Goal: Find specific page/section: Find specific page/section

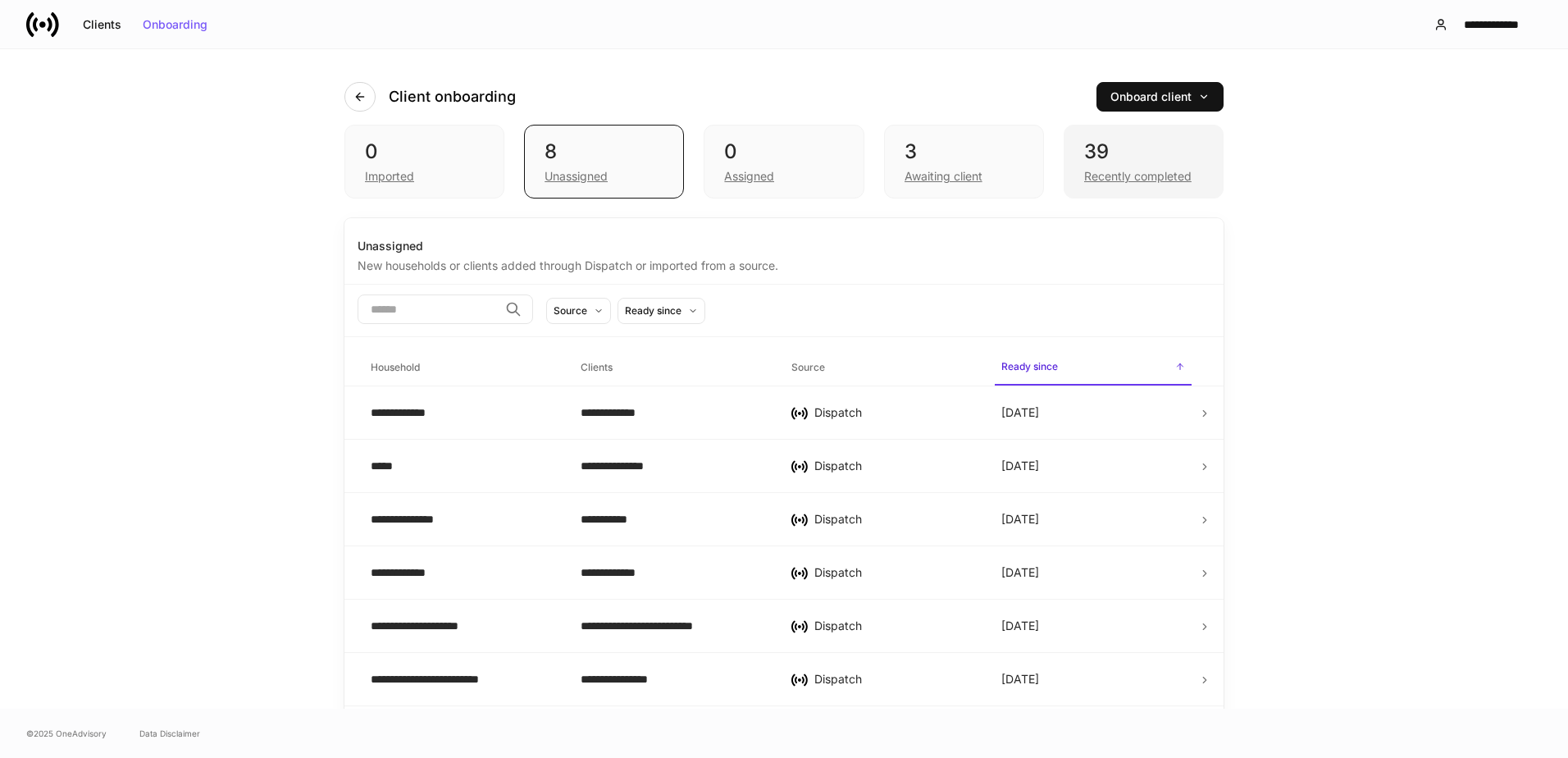
click at [1168, 167] on div "Recently completed" at bounding box center [1144, 174] width 119 height 20
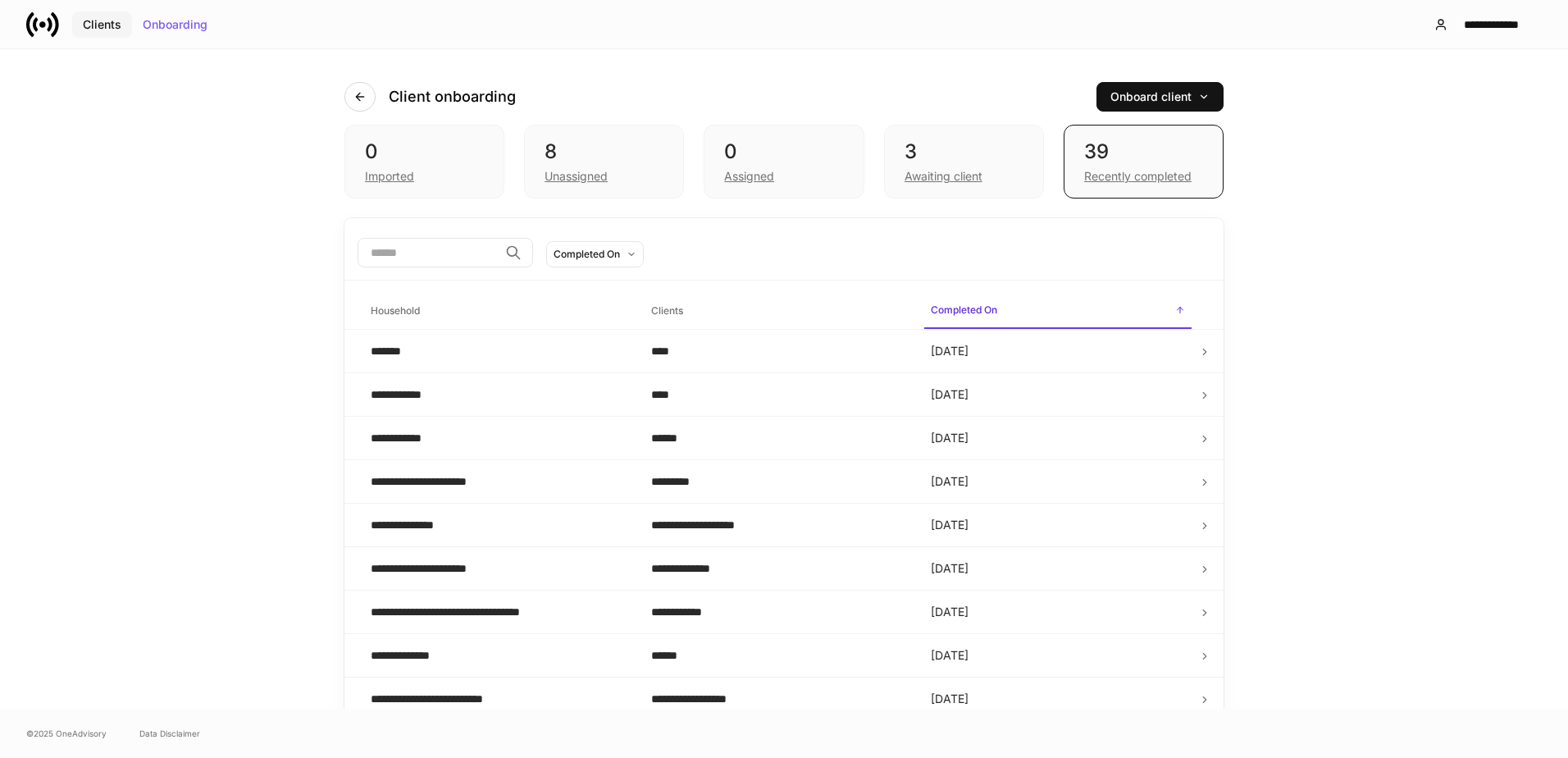
click at [110, 24] on div "Clients" at bounding box center [102, 25] width 38 height 12
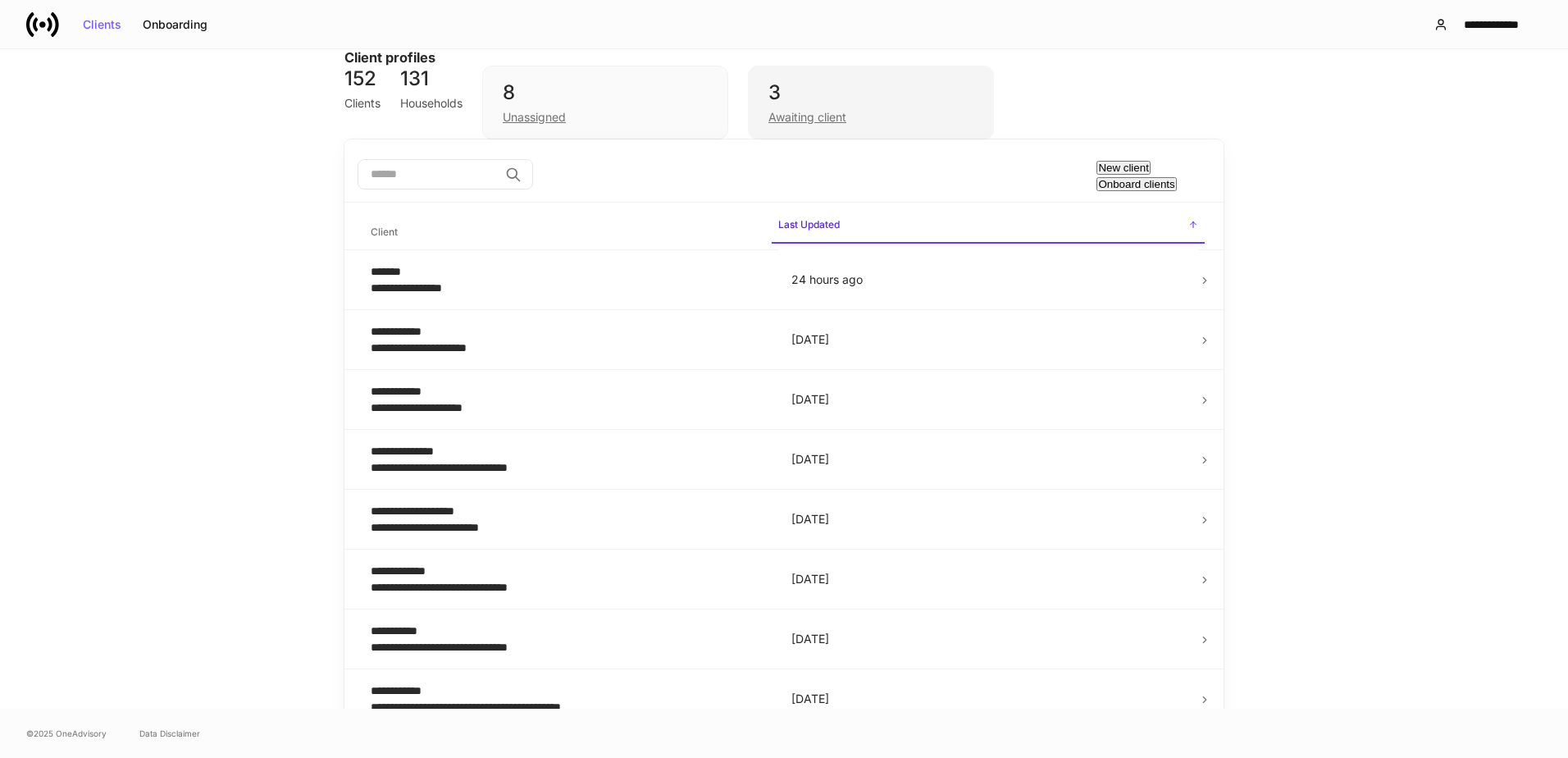
click at [973, 126] on div "Awaiting client" at bounding box center [871, 116] width 205 height 20
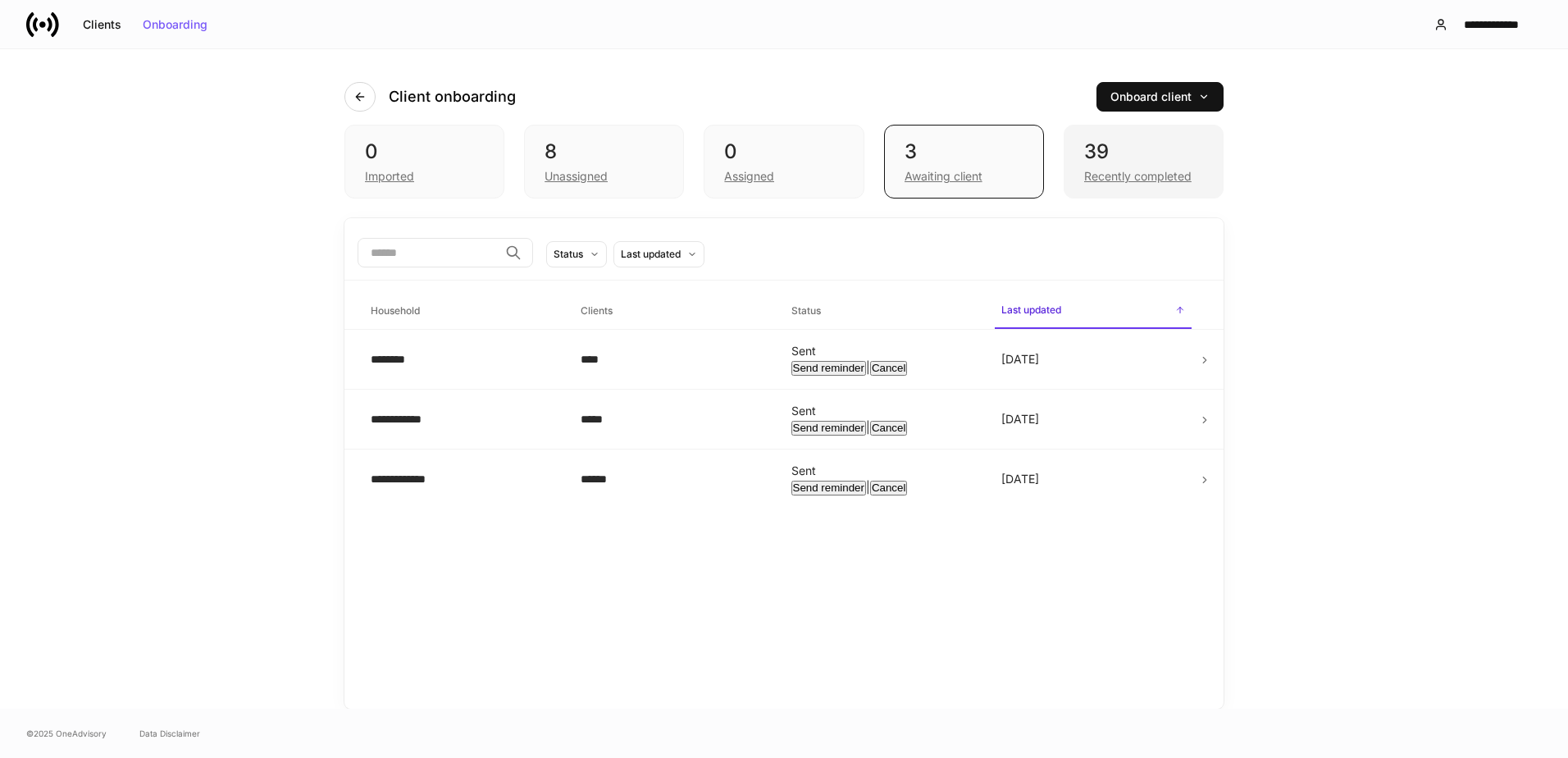
click at [1178, 169] on div "Recently completed" at bounding box center [1138, 176] width 108 height 16
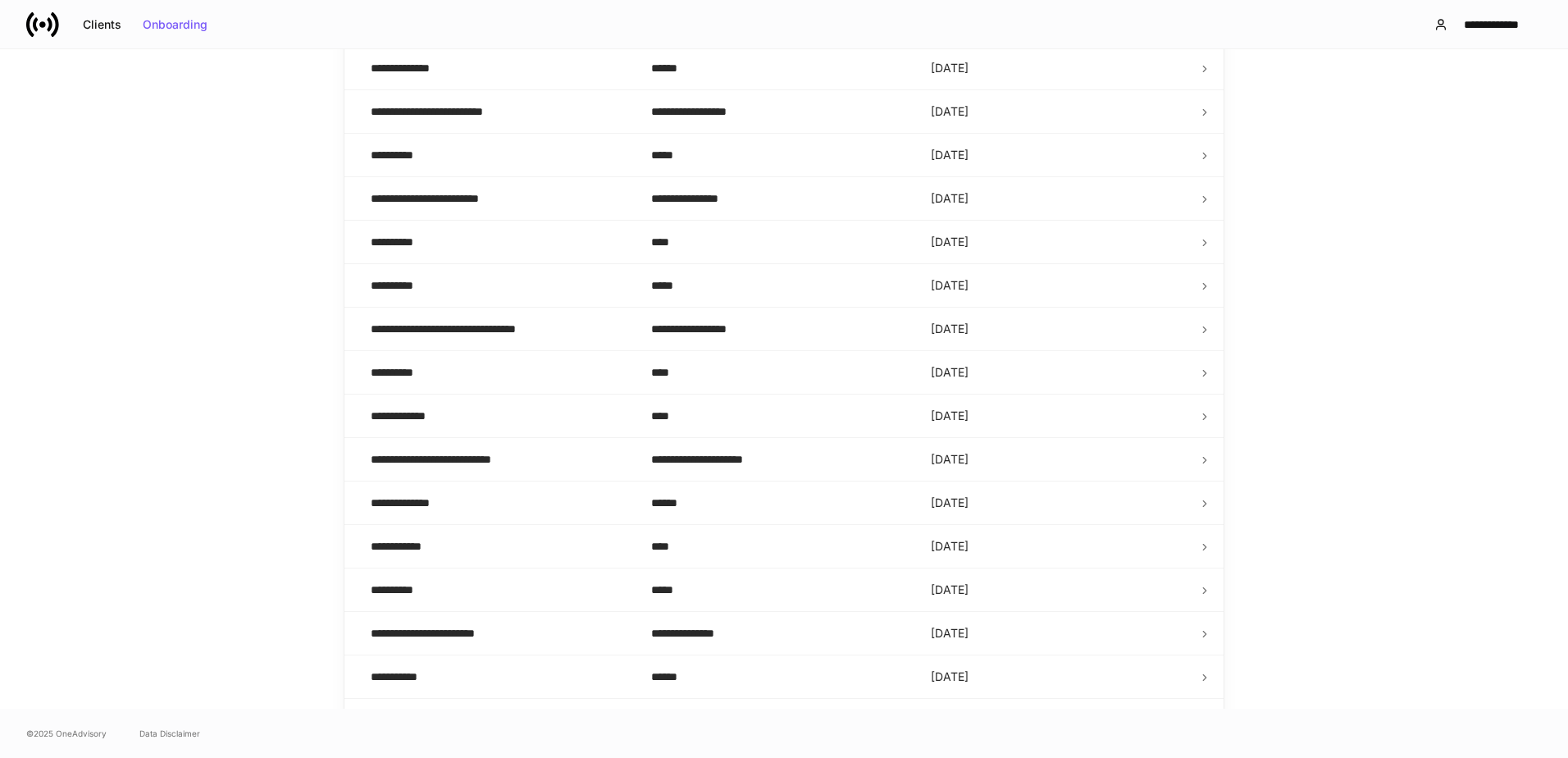
scroll to position [750, 0]
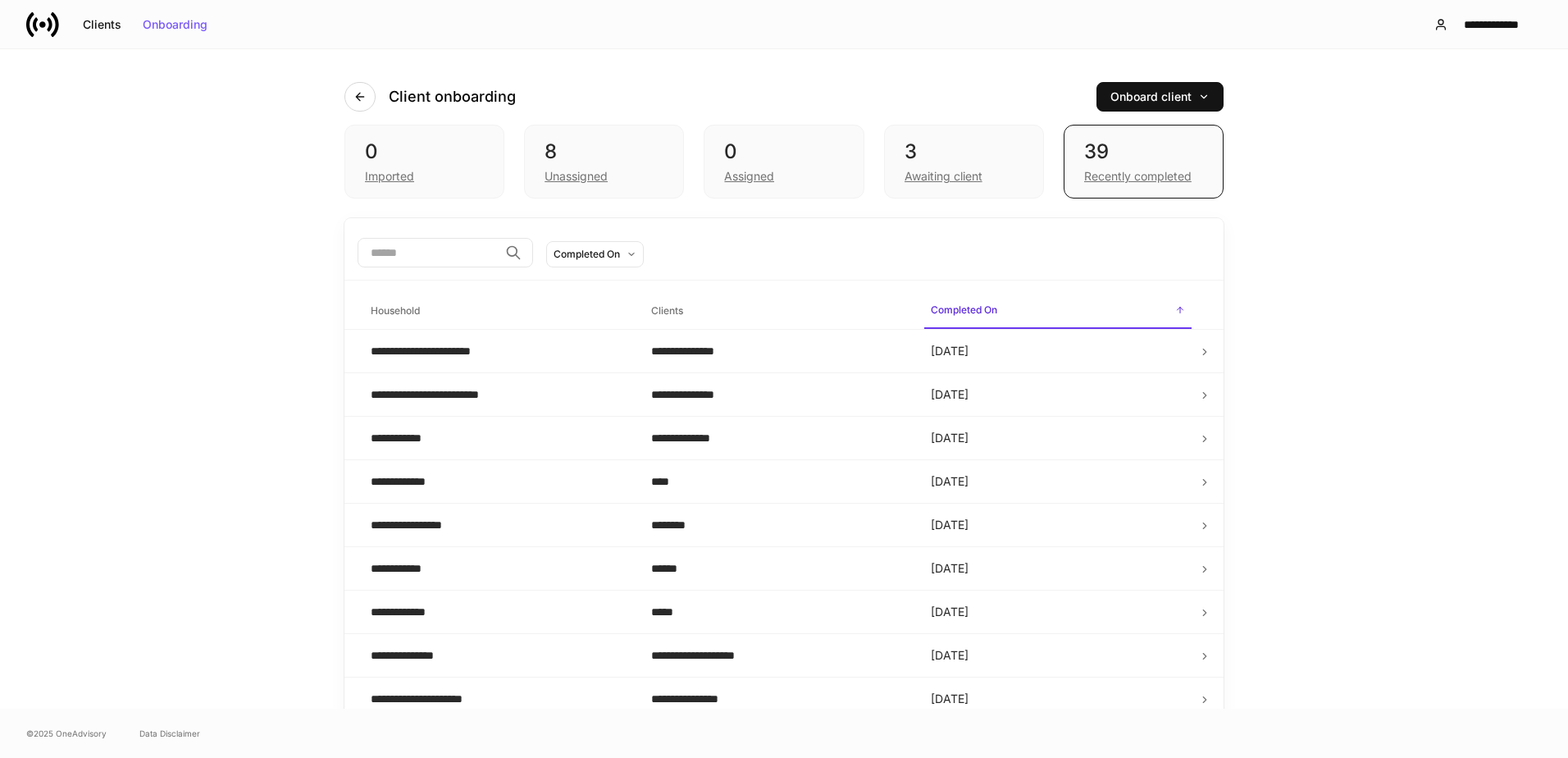
scroll to position [272, 0]
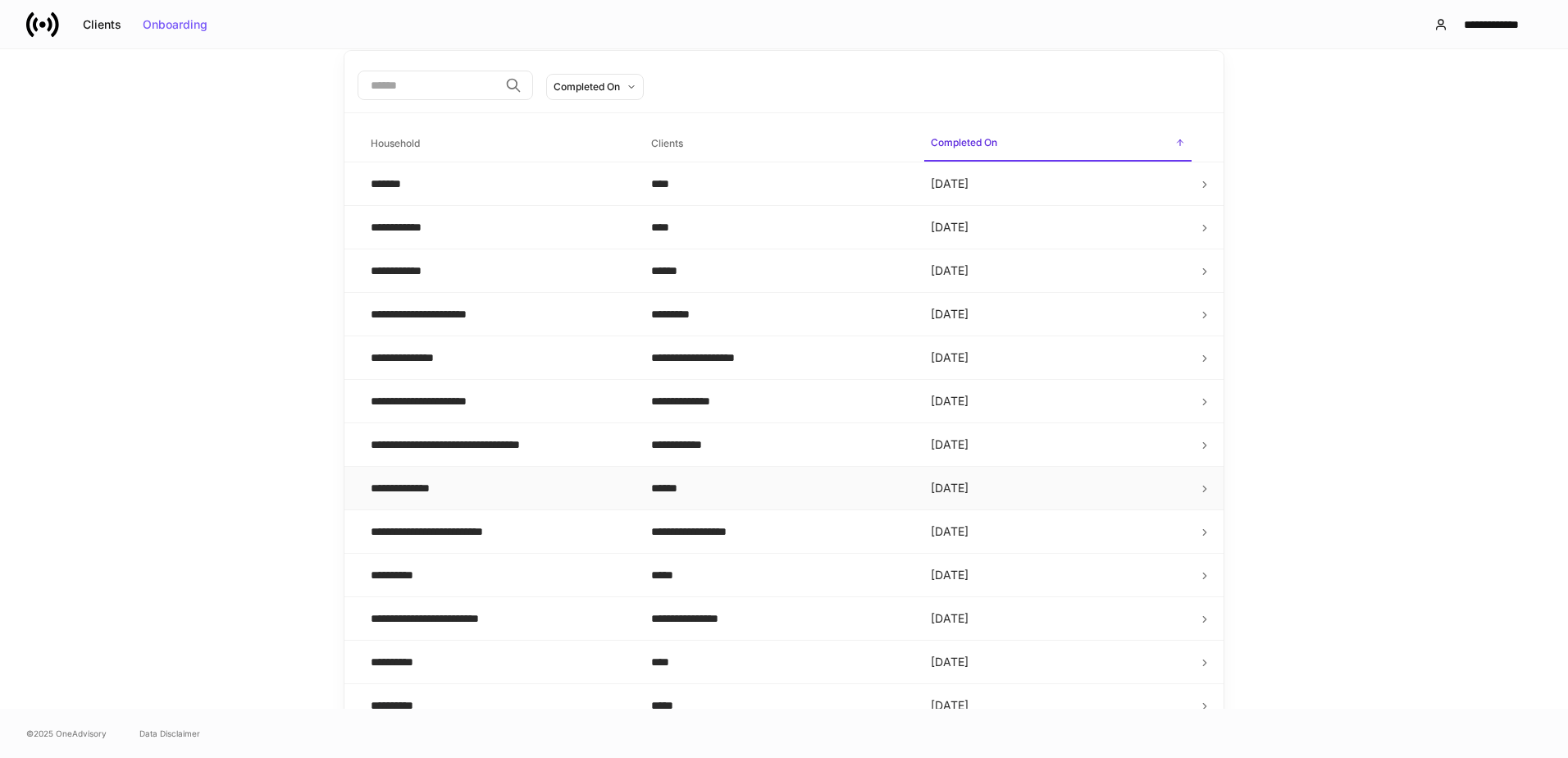
scroll to position [0, 0]
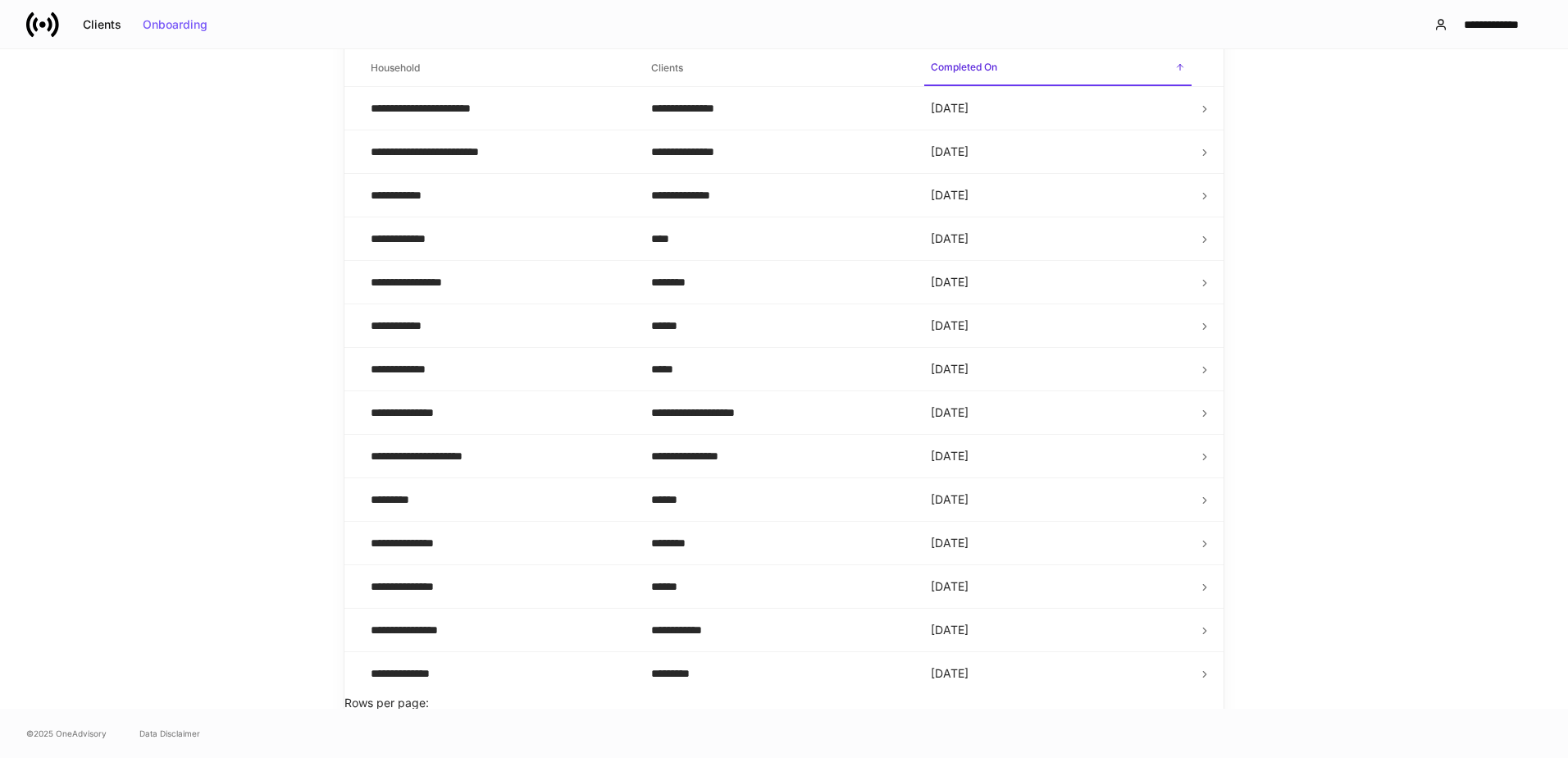
scroll to position [272, 0]
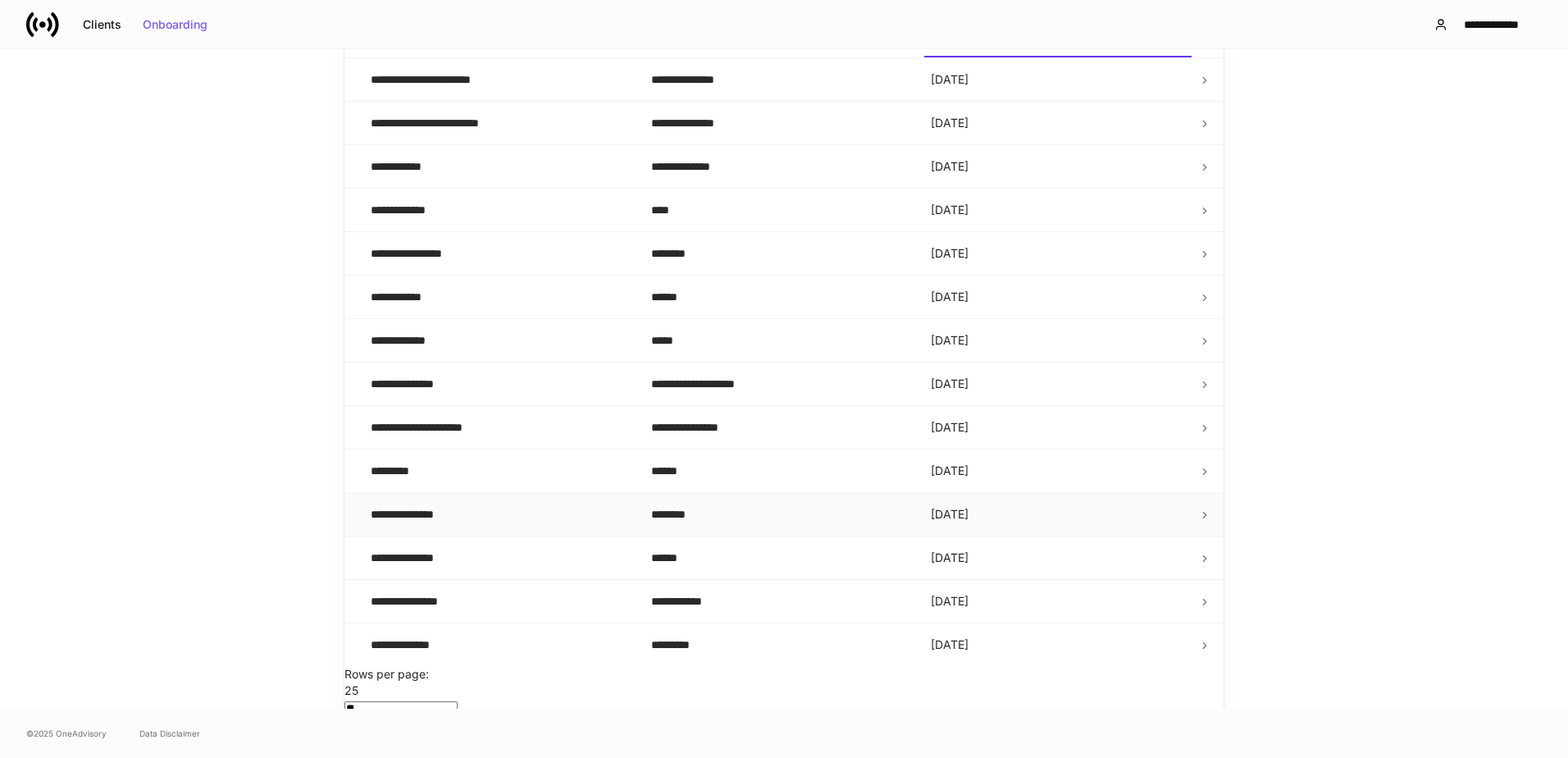
click at [439, 513] on div "**********" at bounding box center [413, 514] width 84 height 16
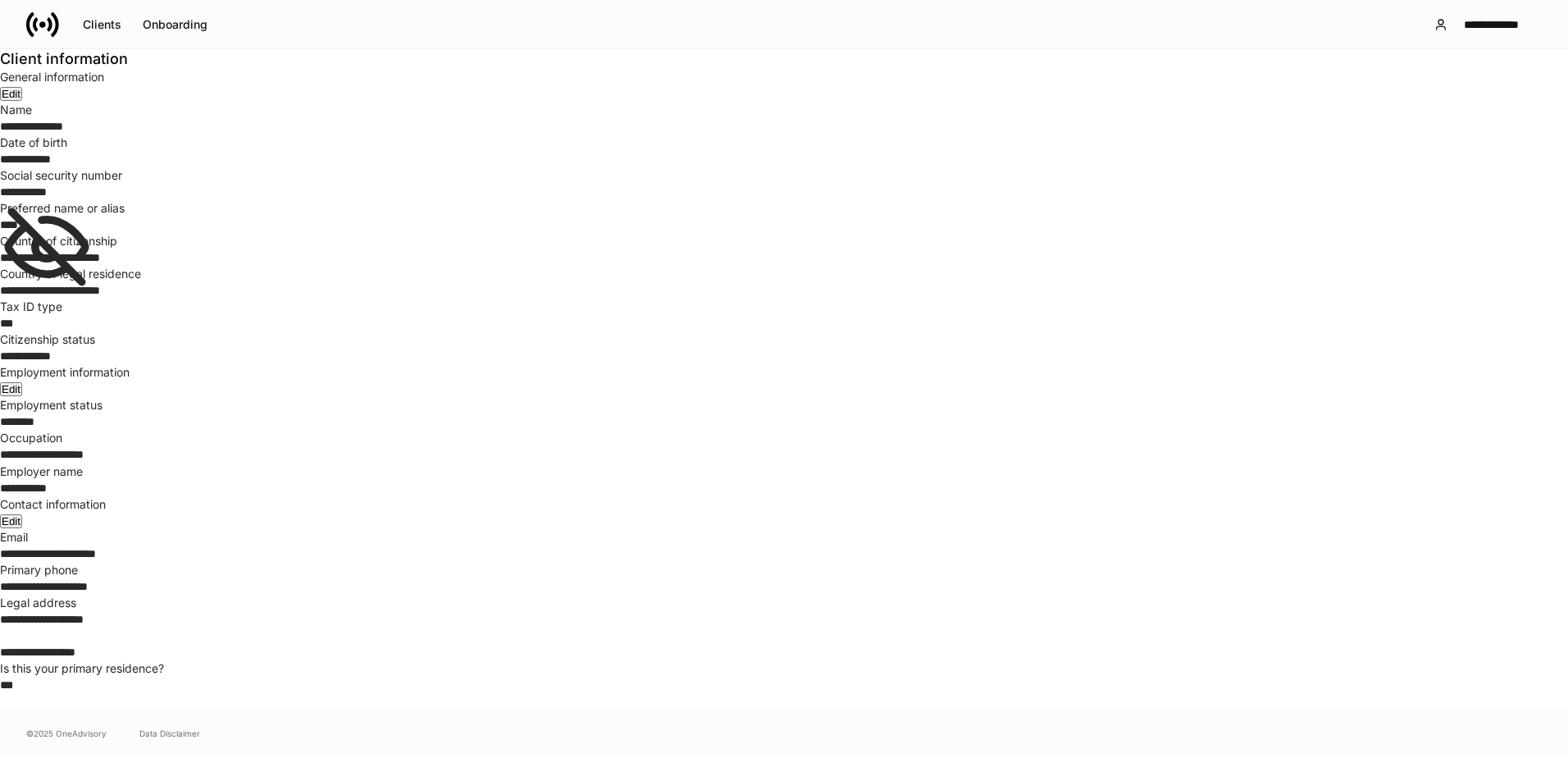
scroll to position [452, 0]
click at [115, 22] on div "Clients" at bounding box center [102, 25] width 38 height 12
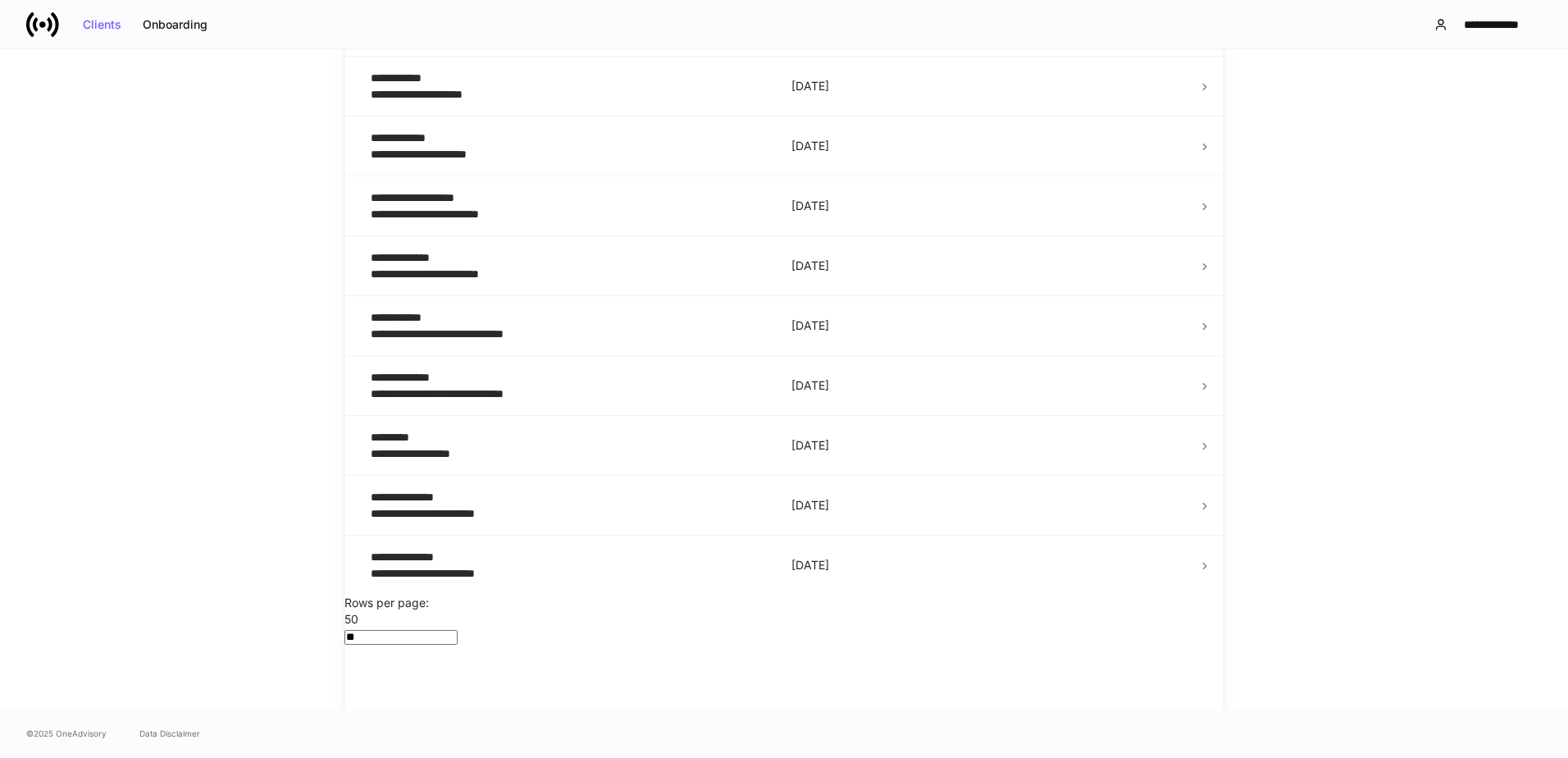
scroll to position [2655, 0]
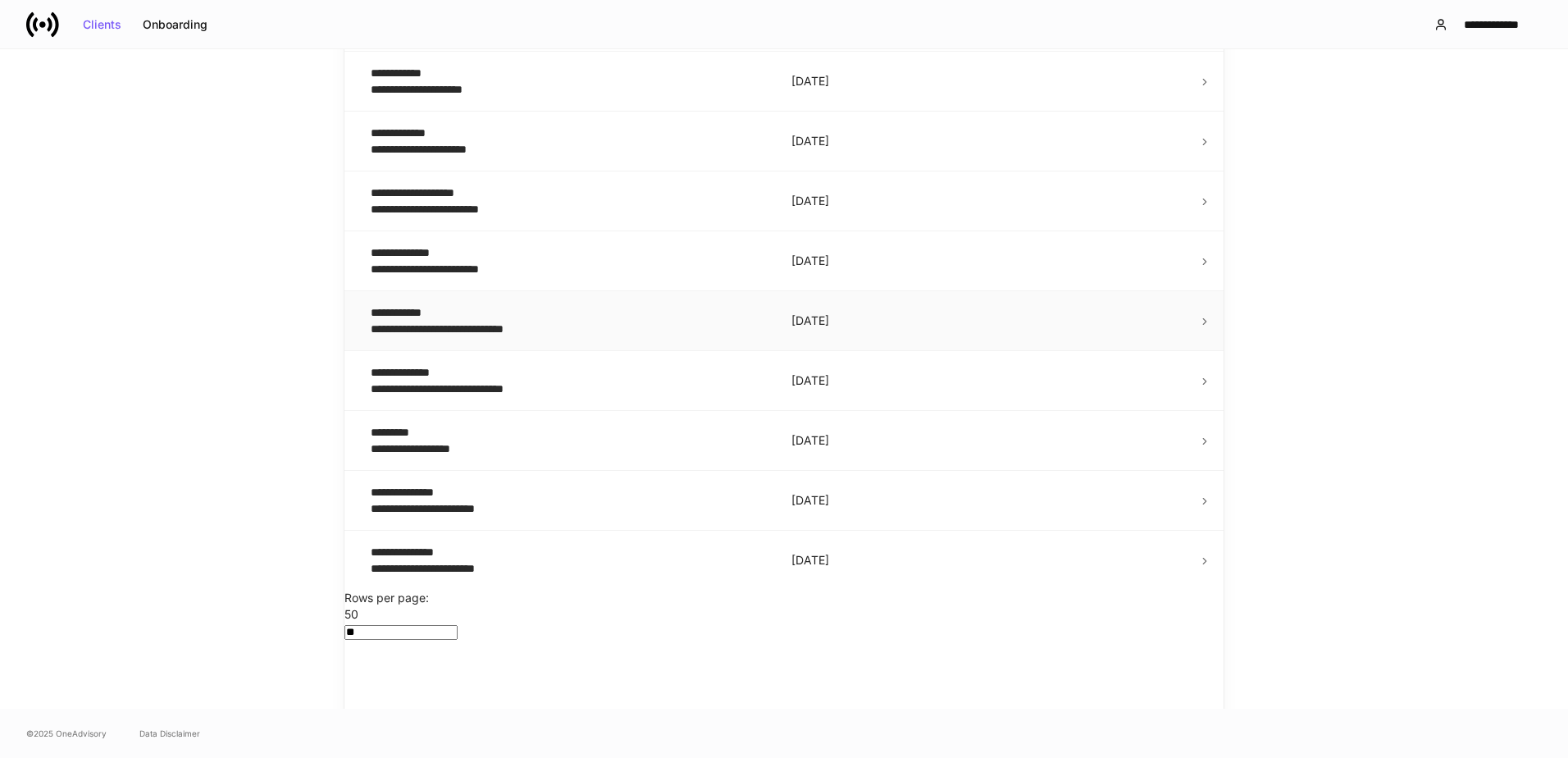
click at [542, 321] on div "**********" at bounding box center [620, 312] width 498 height 16
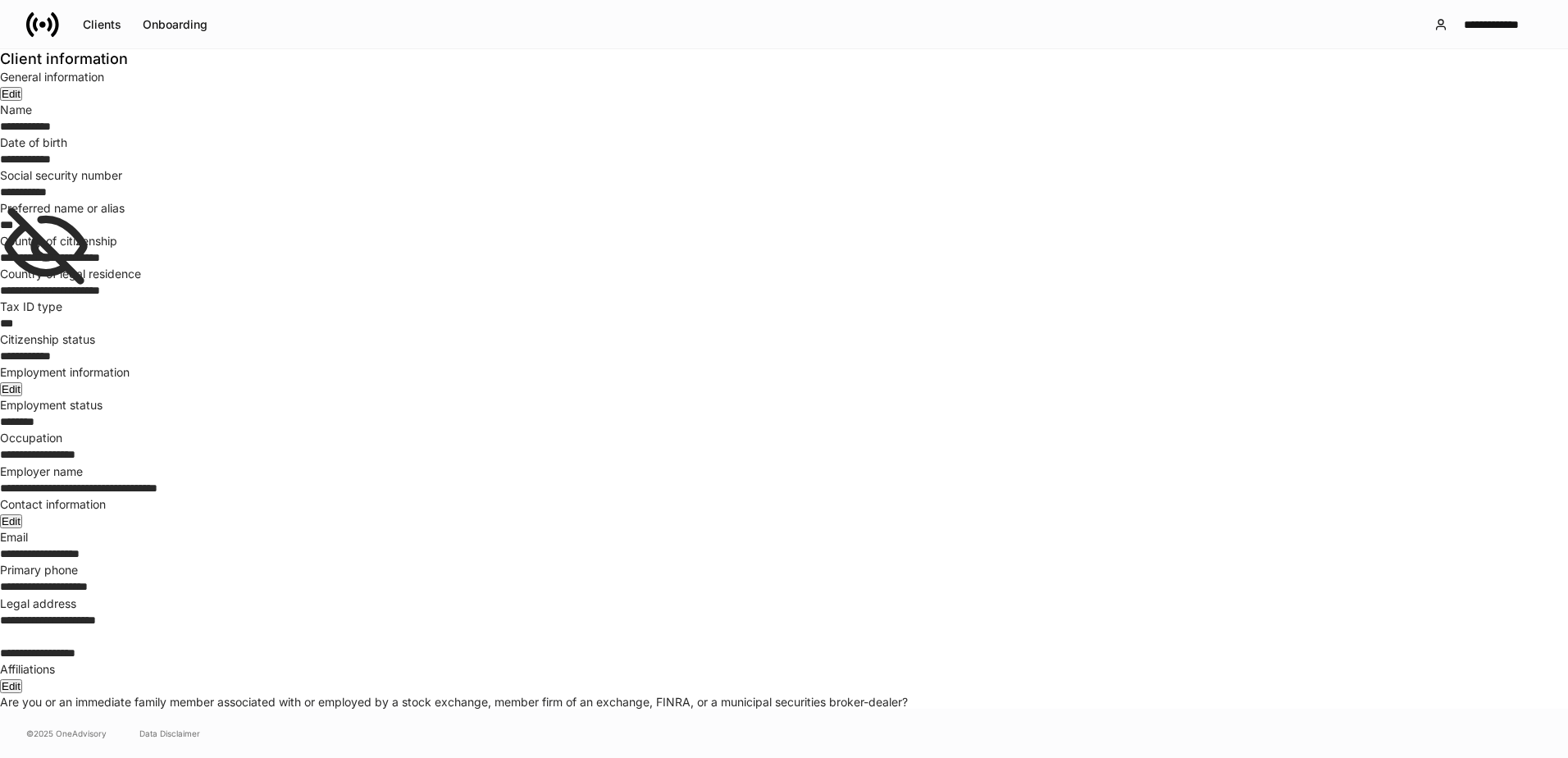
scroll to position [36, 0]
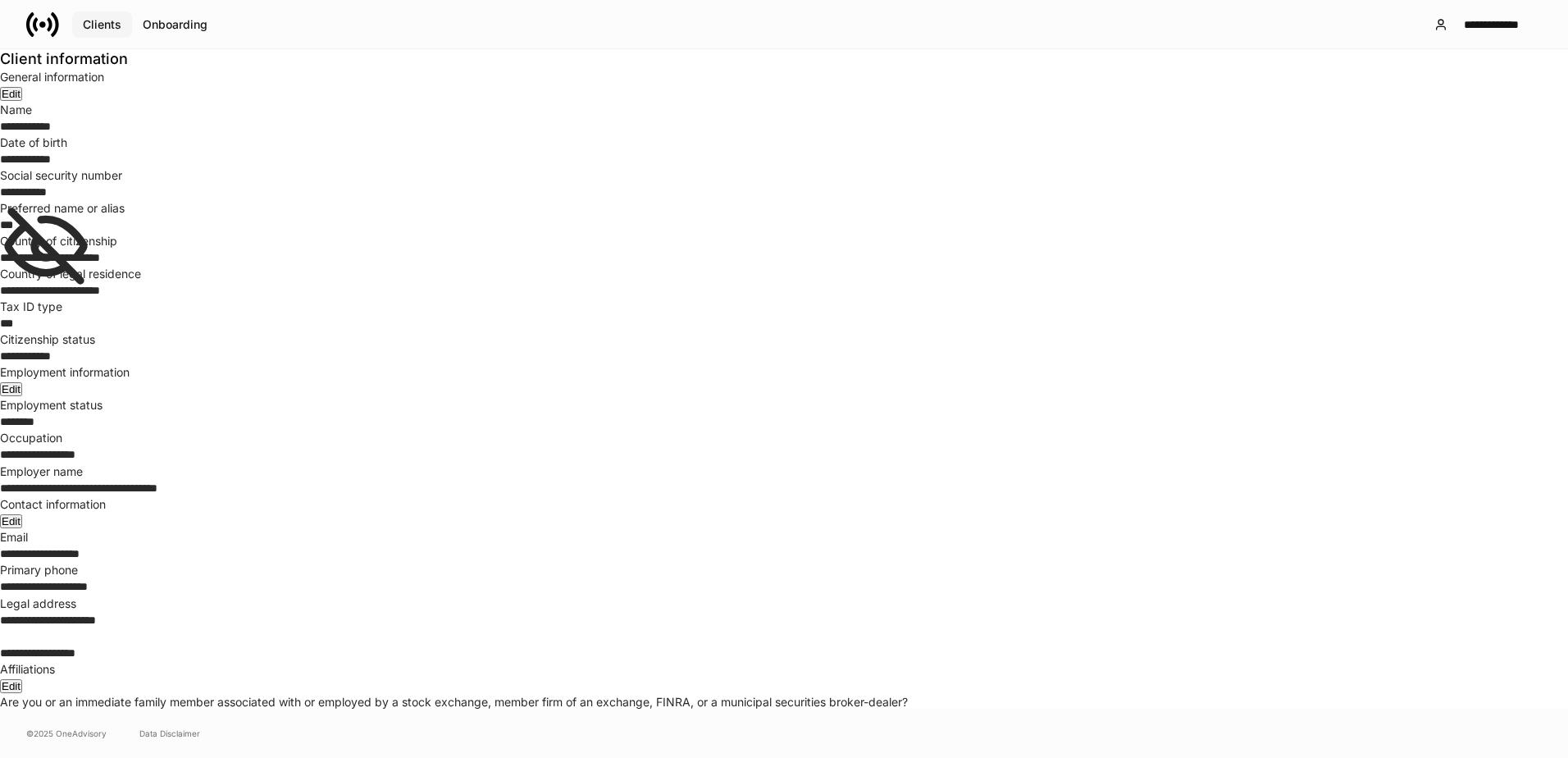
click at [94, 20] on div "Clients" at bounding box center [102, 25] width 38 height 12
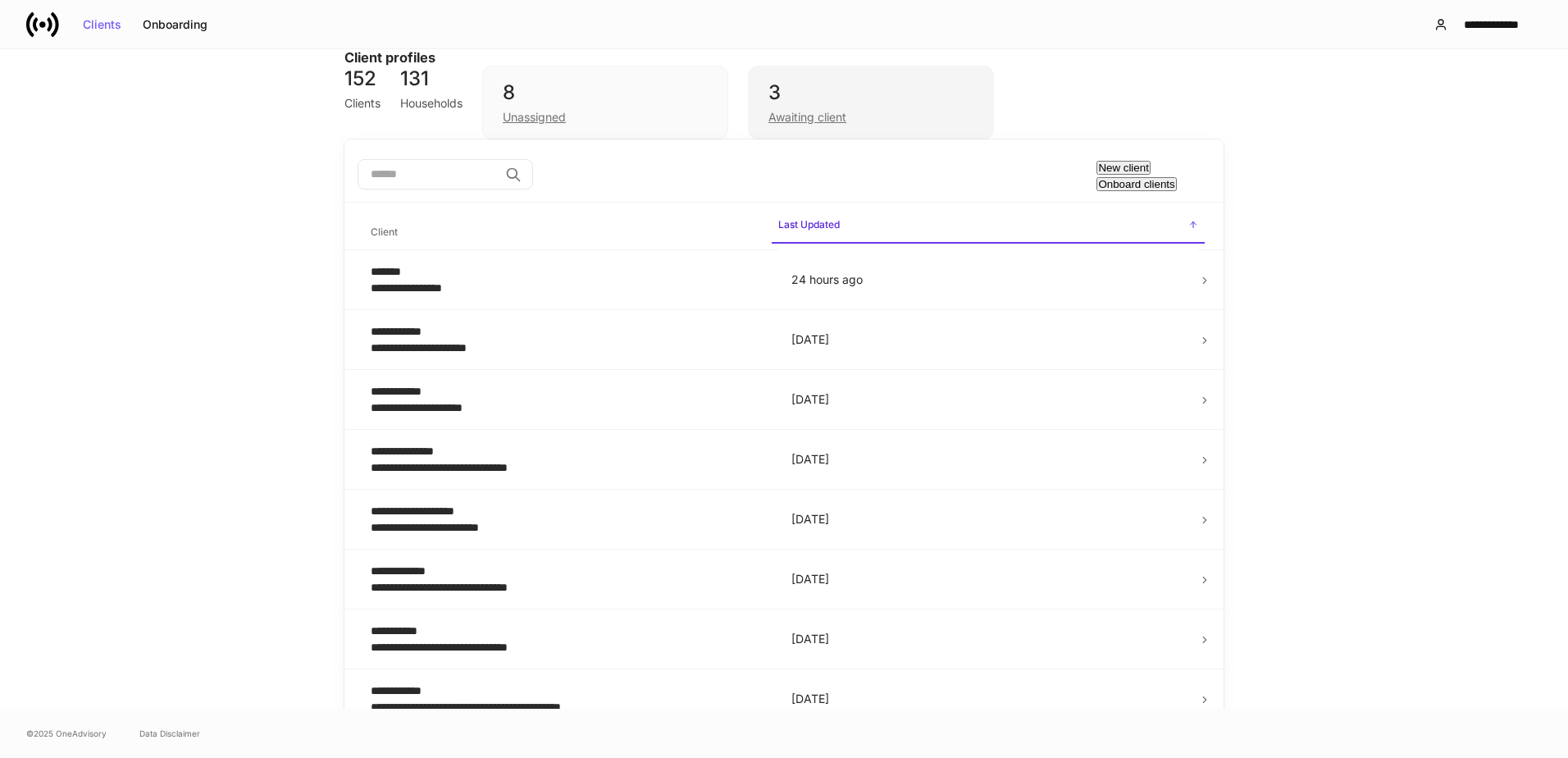
click at [994, 131] on div "3 Awaiting client" at bounding box center [871, 102] width 246 height 74
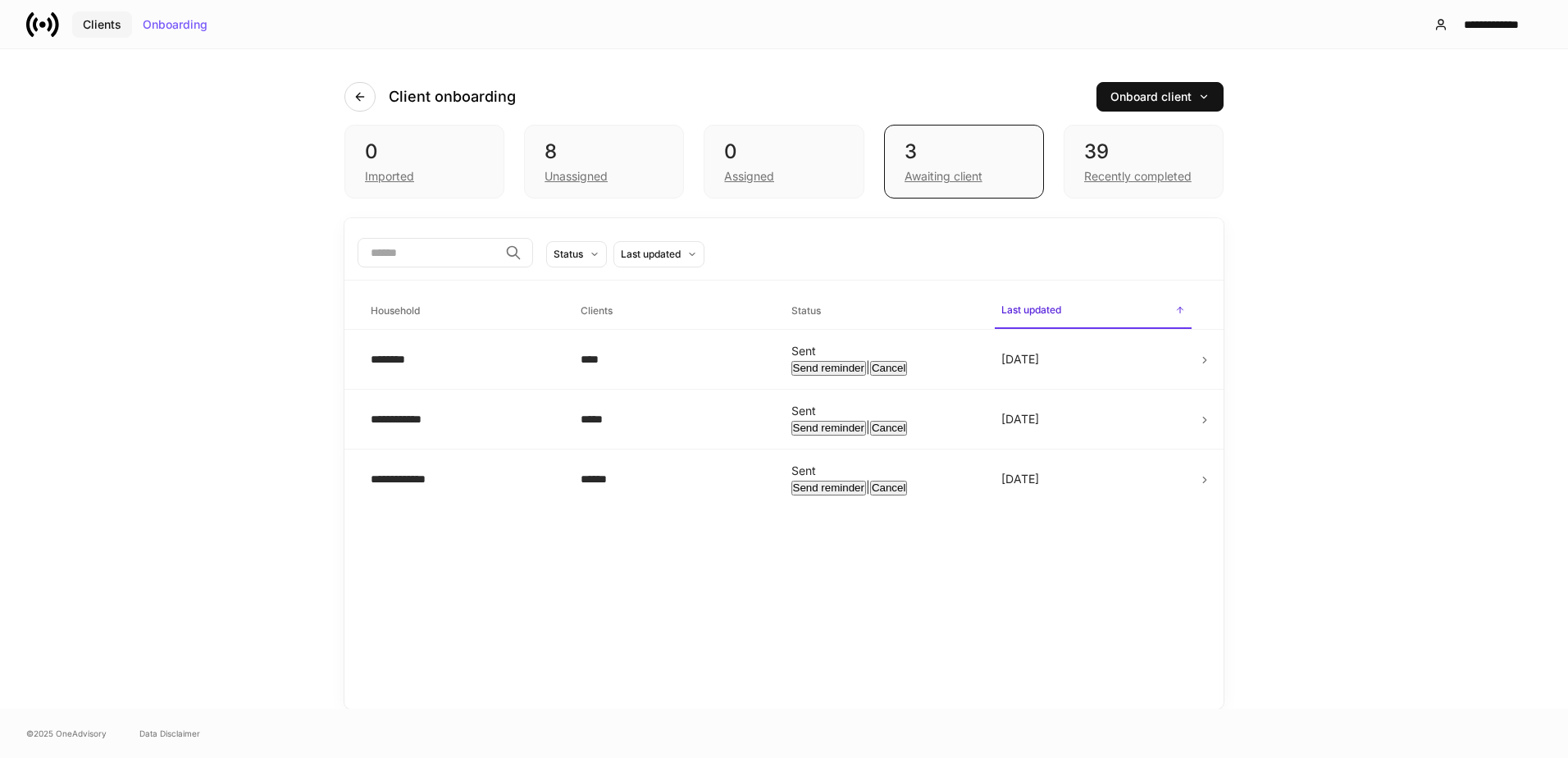
click at [87, 15] on button "Clients" at bounding box center [102, 25] width 59 height 26
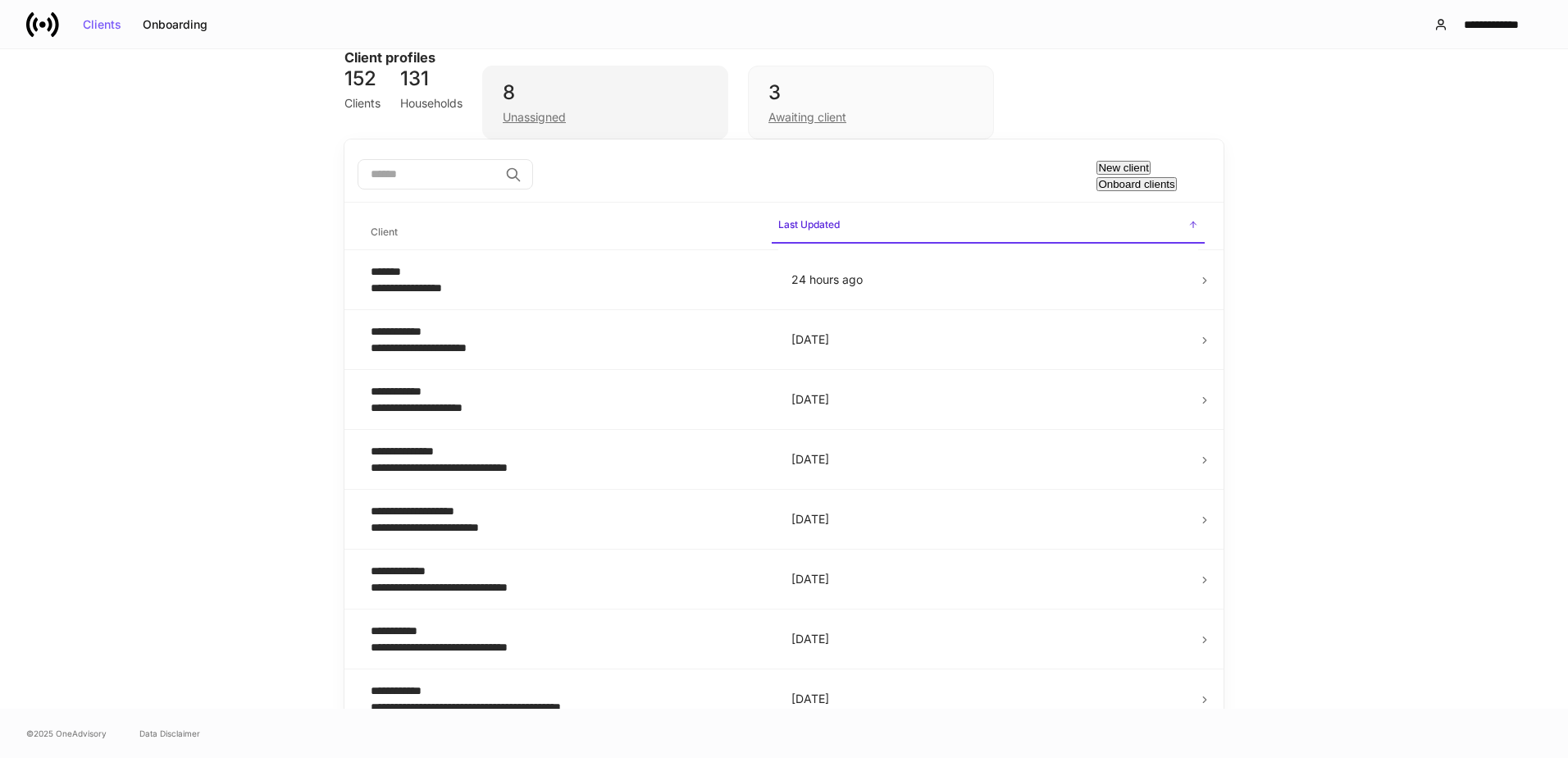
click at [708, 106] on div "8" at bounding box center [605, 93] width 205 height 26
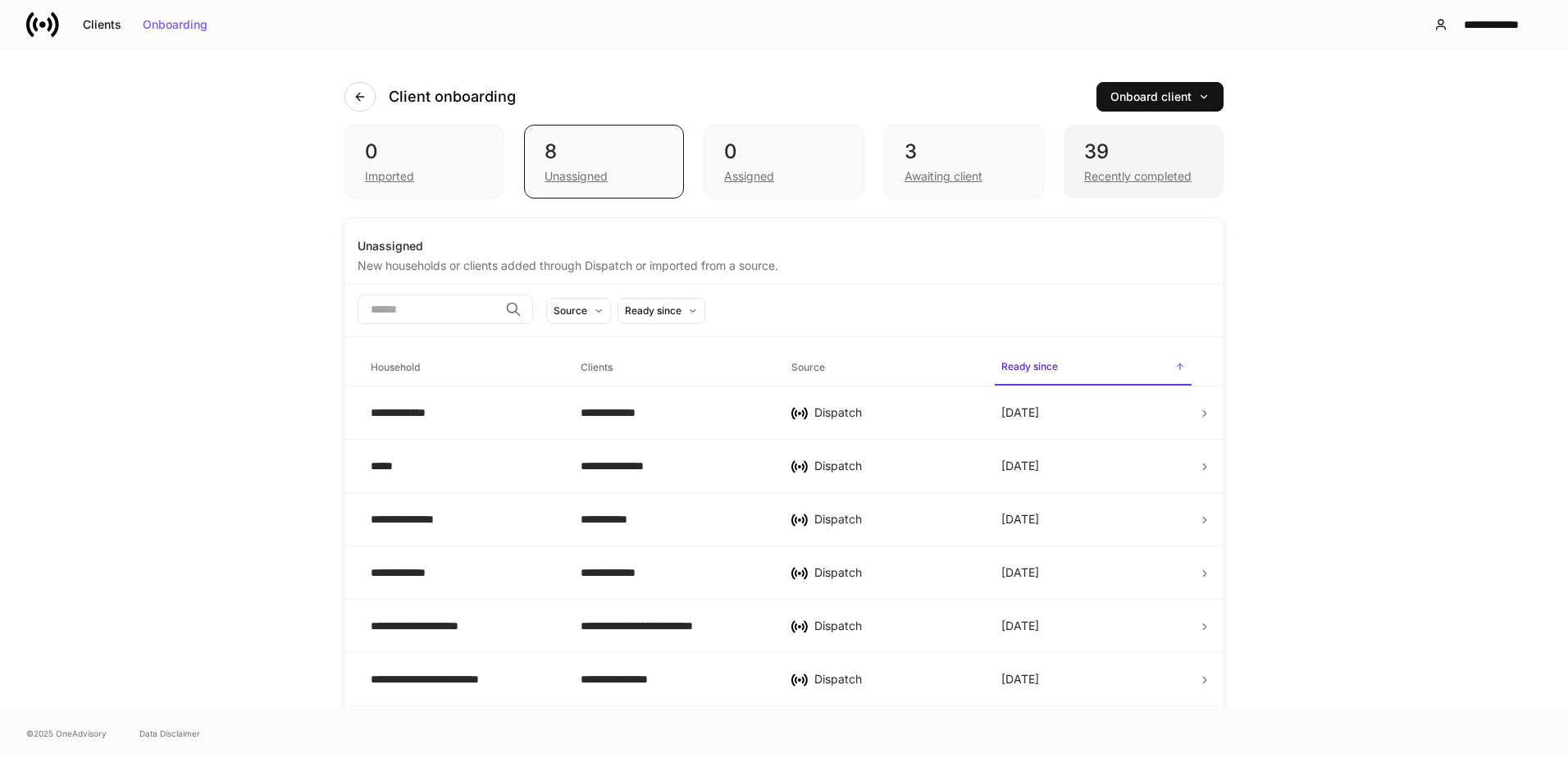
click at [1090, 173] on div "Recently completed" at bounding box center [1138, 176] width 108 height 16
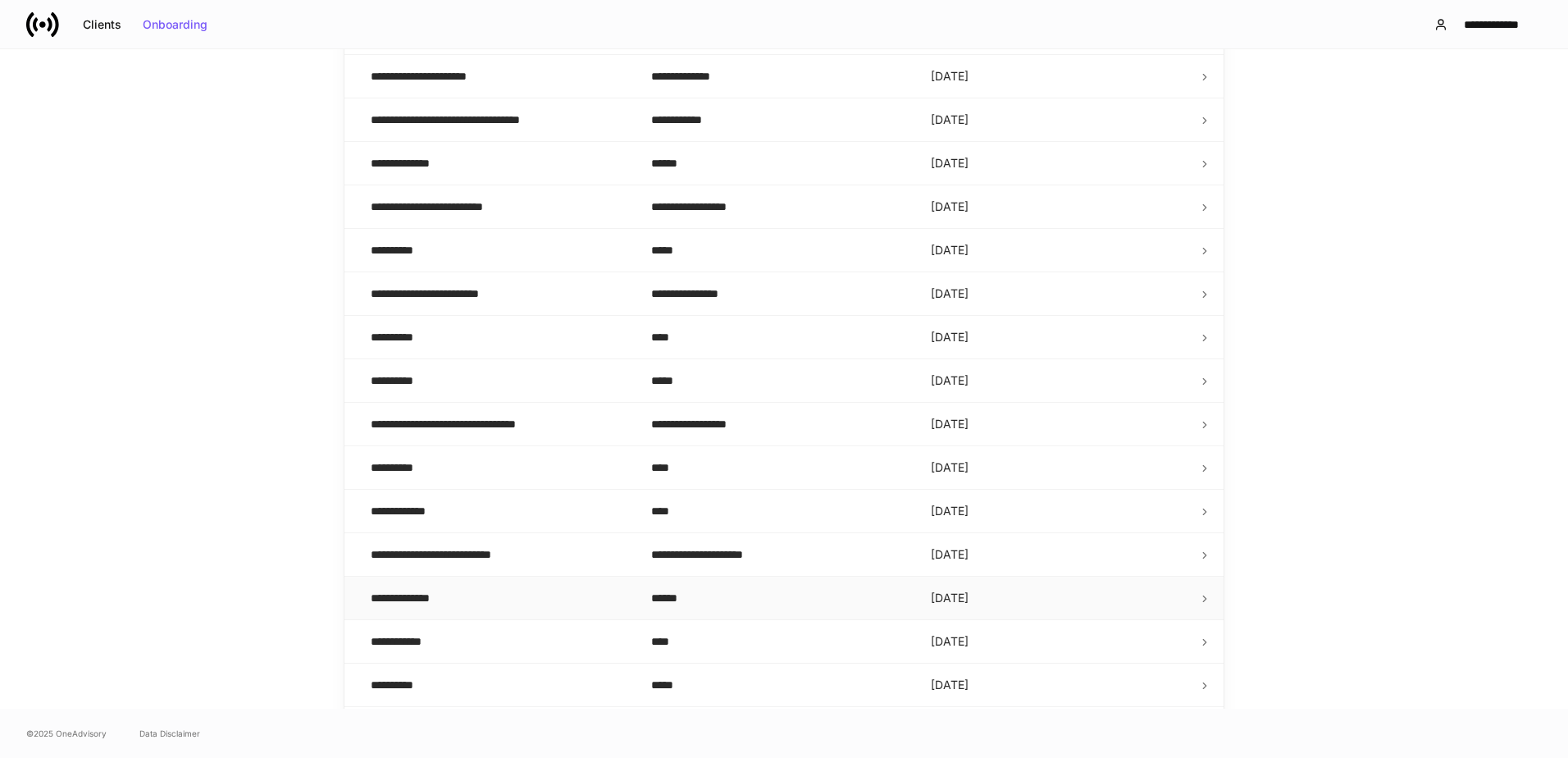
scroll to position [750, 0]
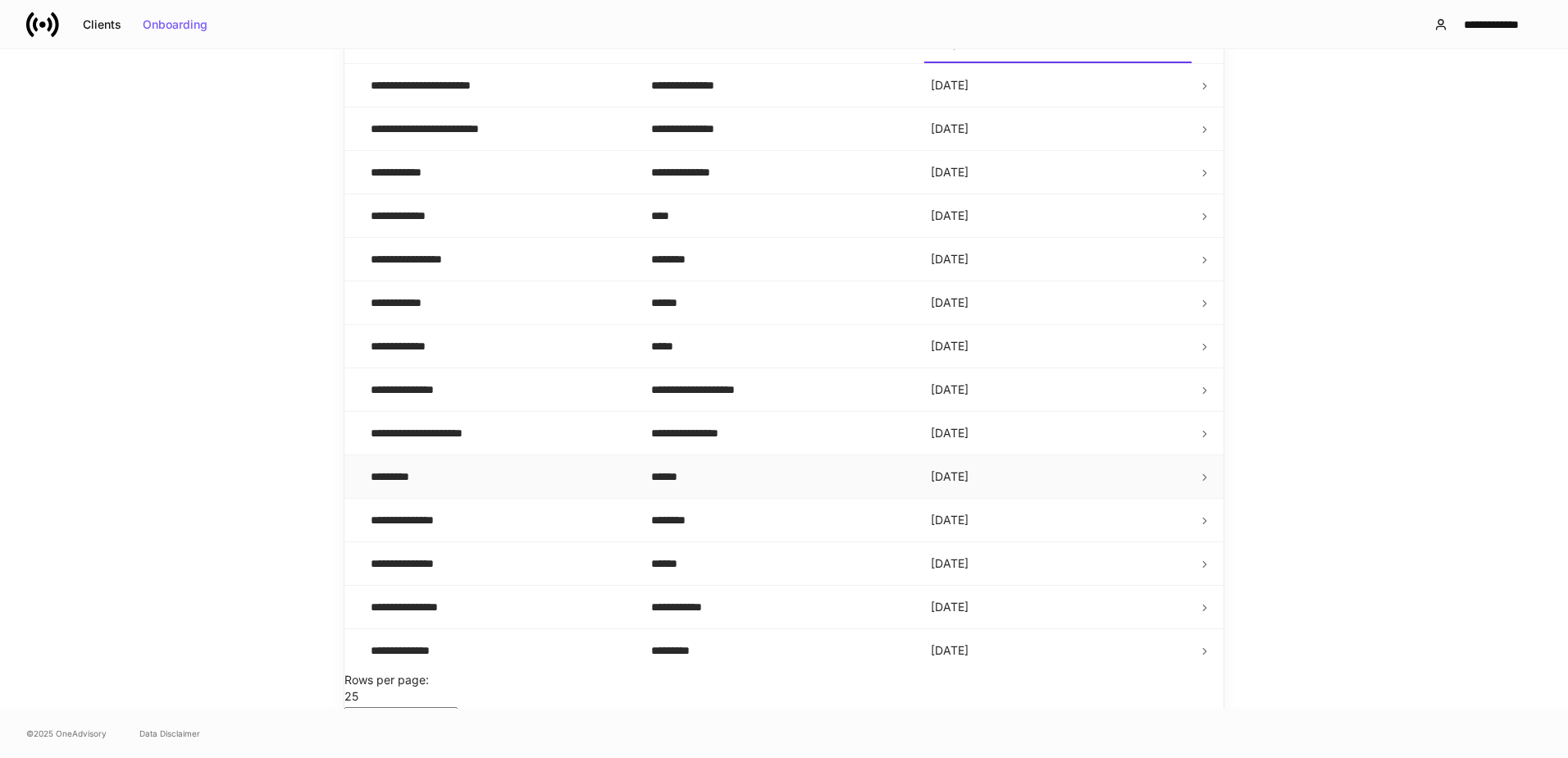
scroll to position [272, 0]
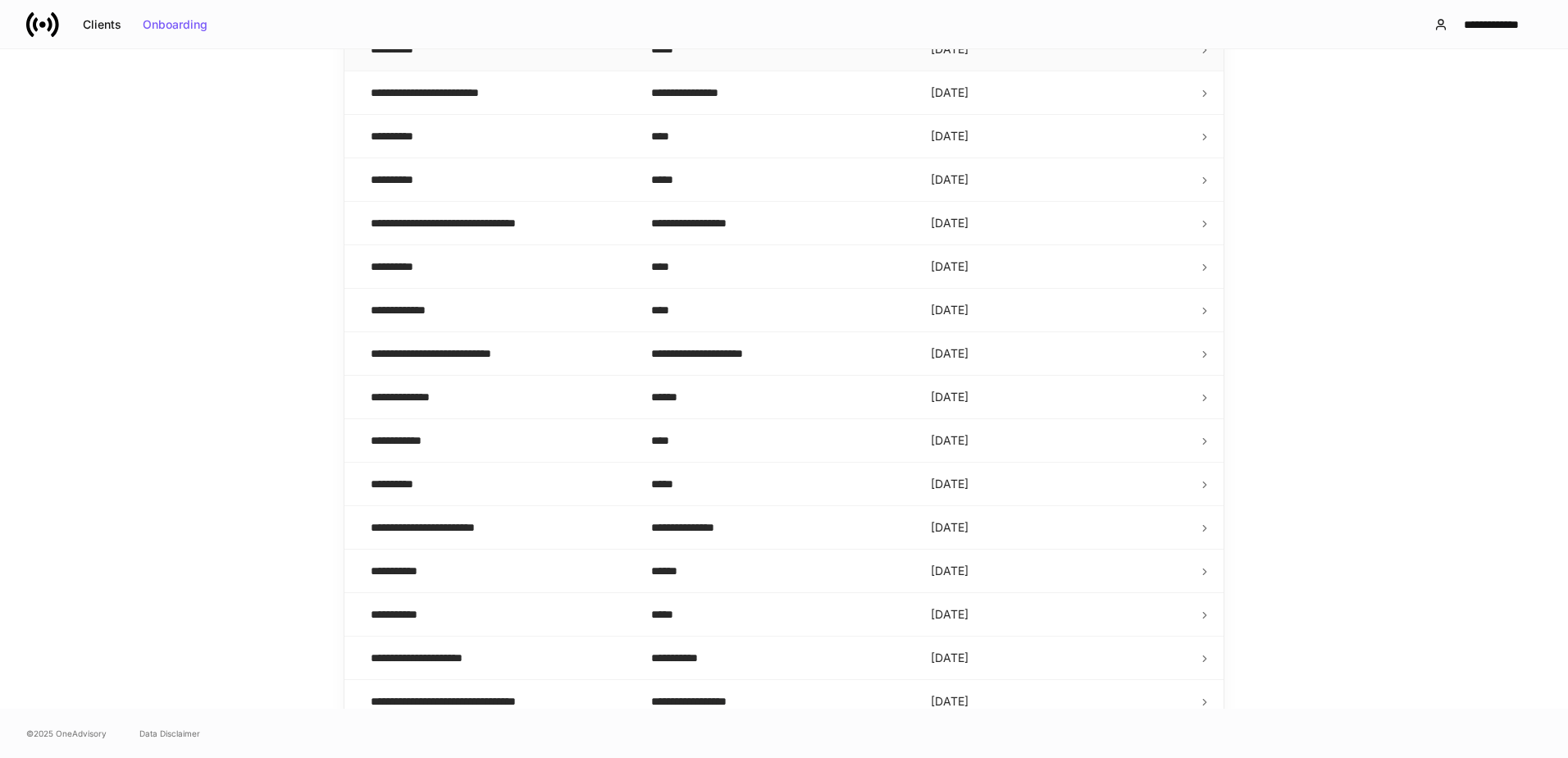
scroll to position [750, 0]
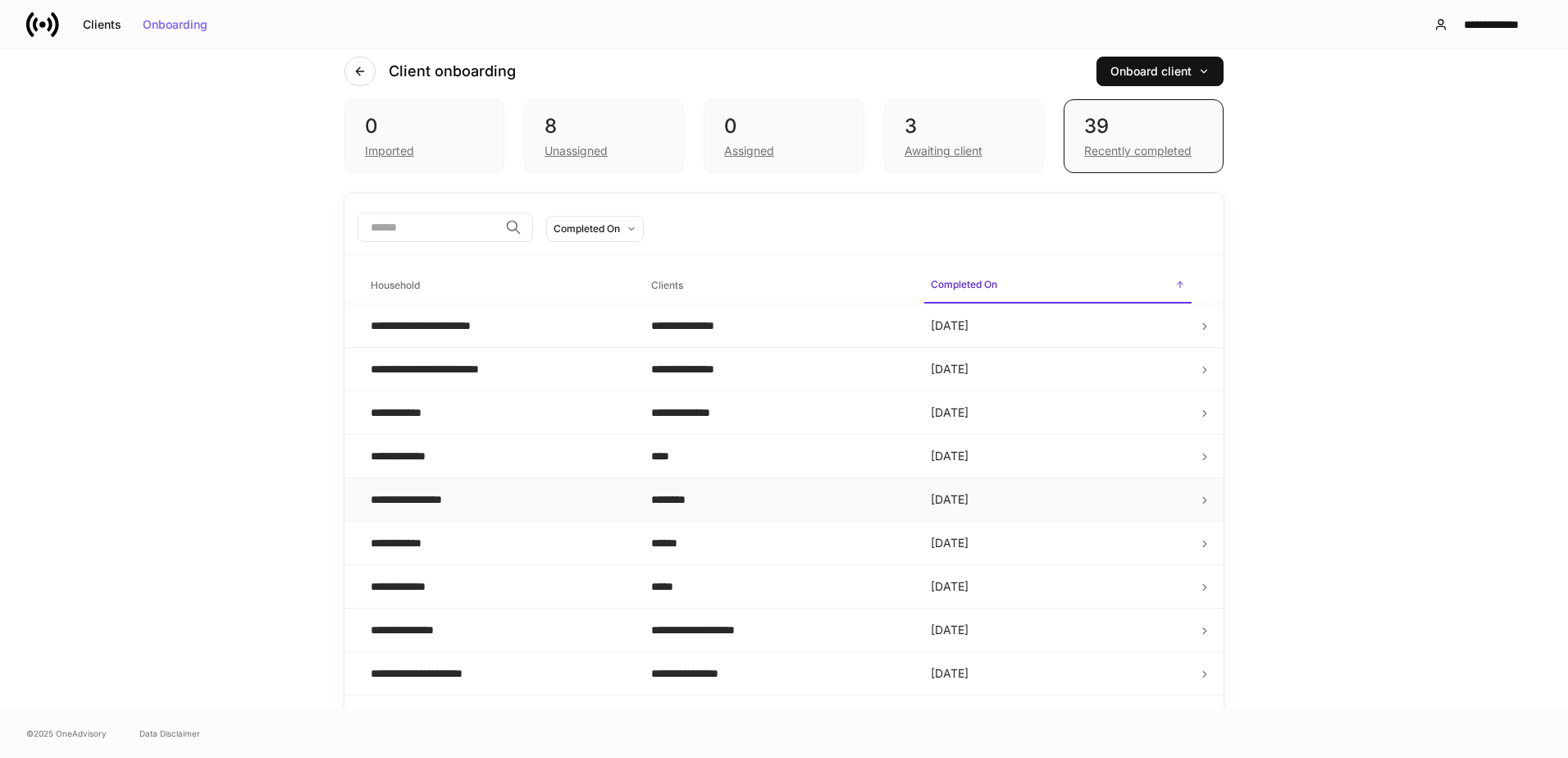
scroll to position [272, 0]
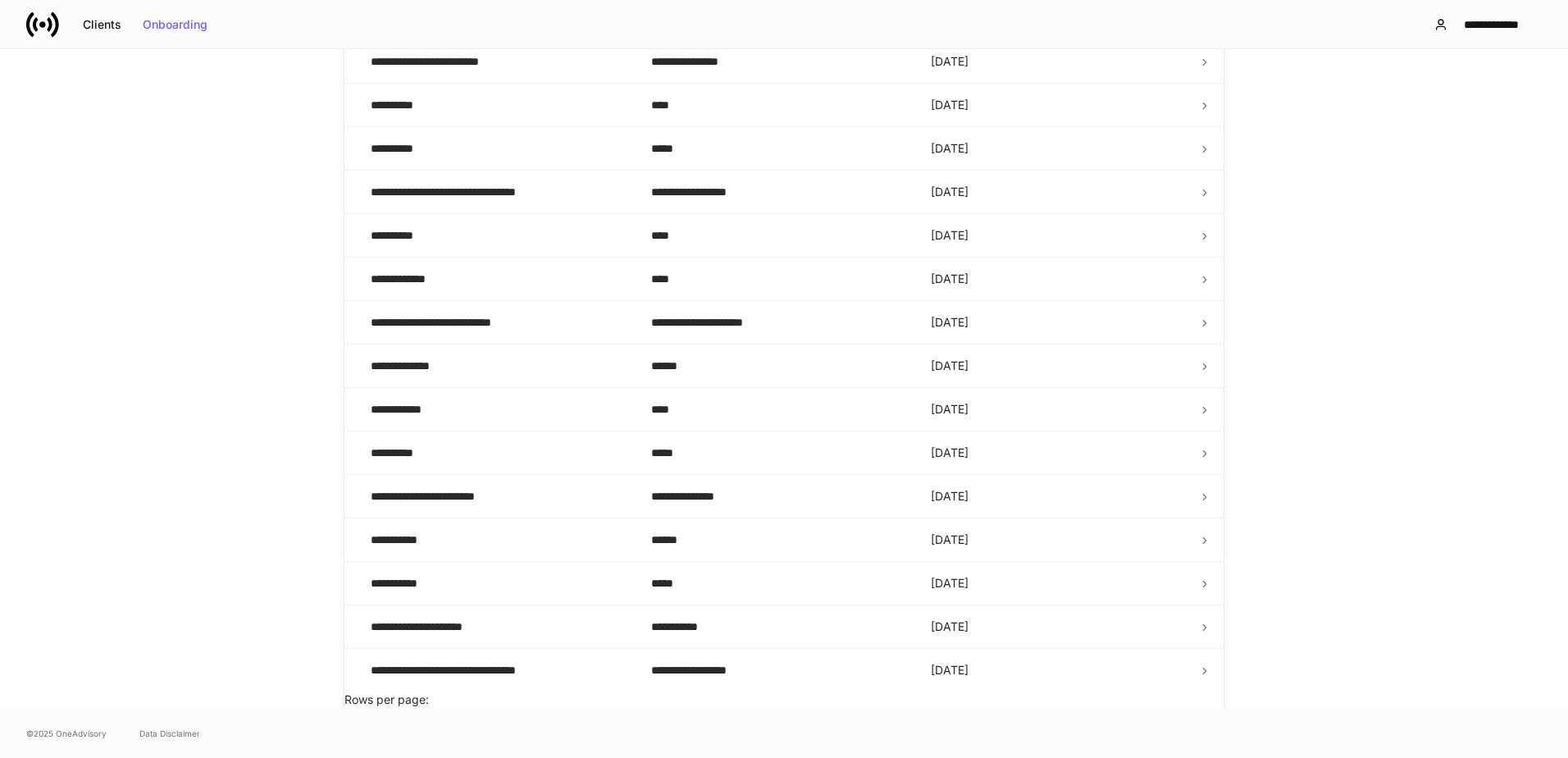
scroll to position [750, 0]
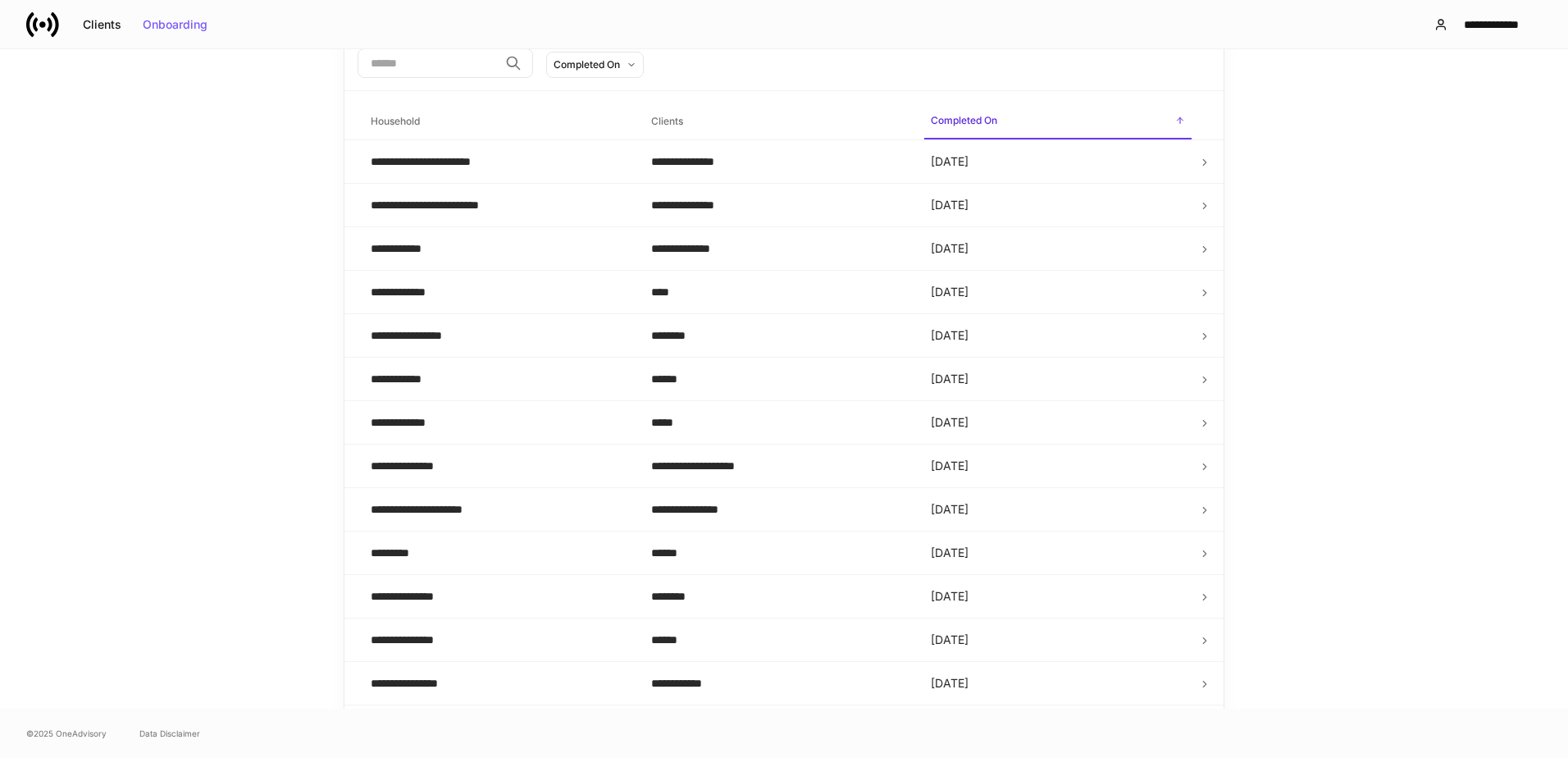
scroll to position [272, 0]
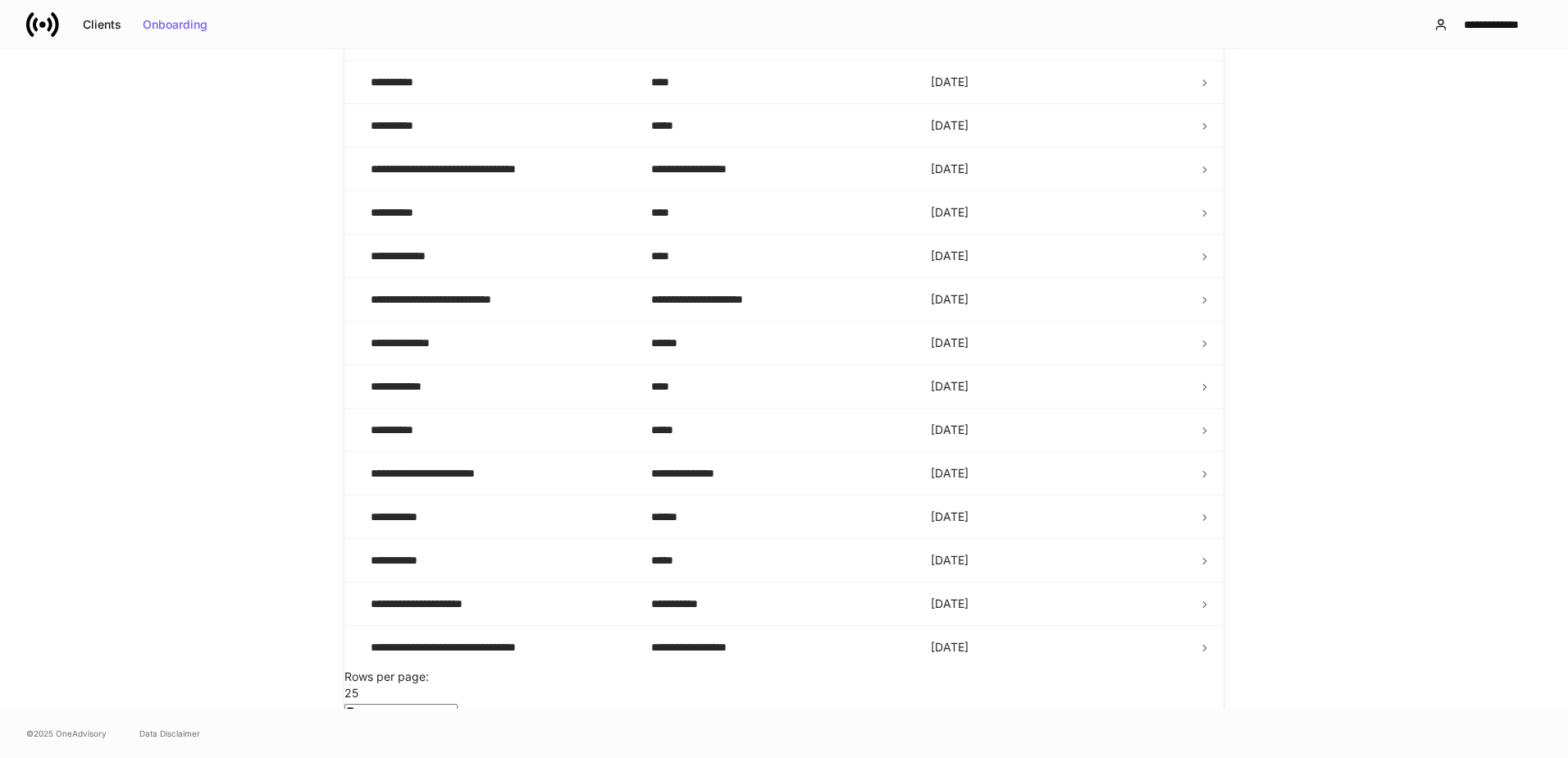
scroll to position [750, 0]
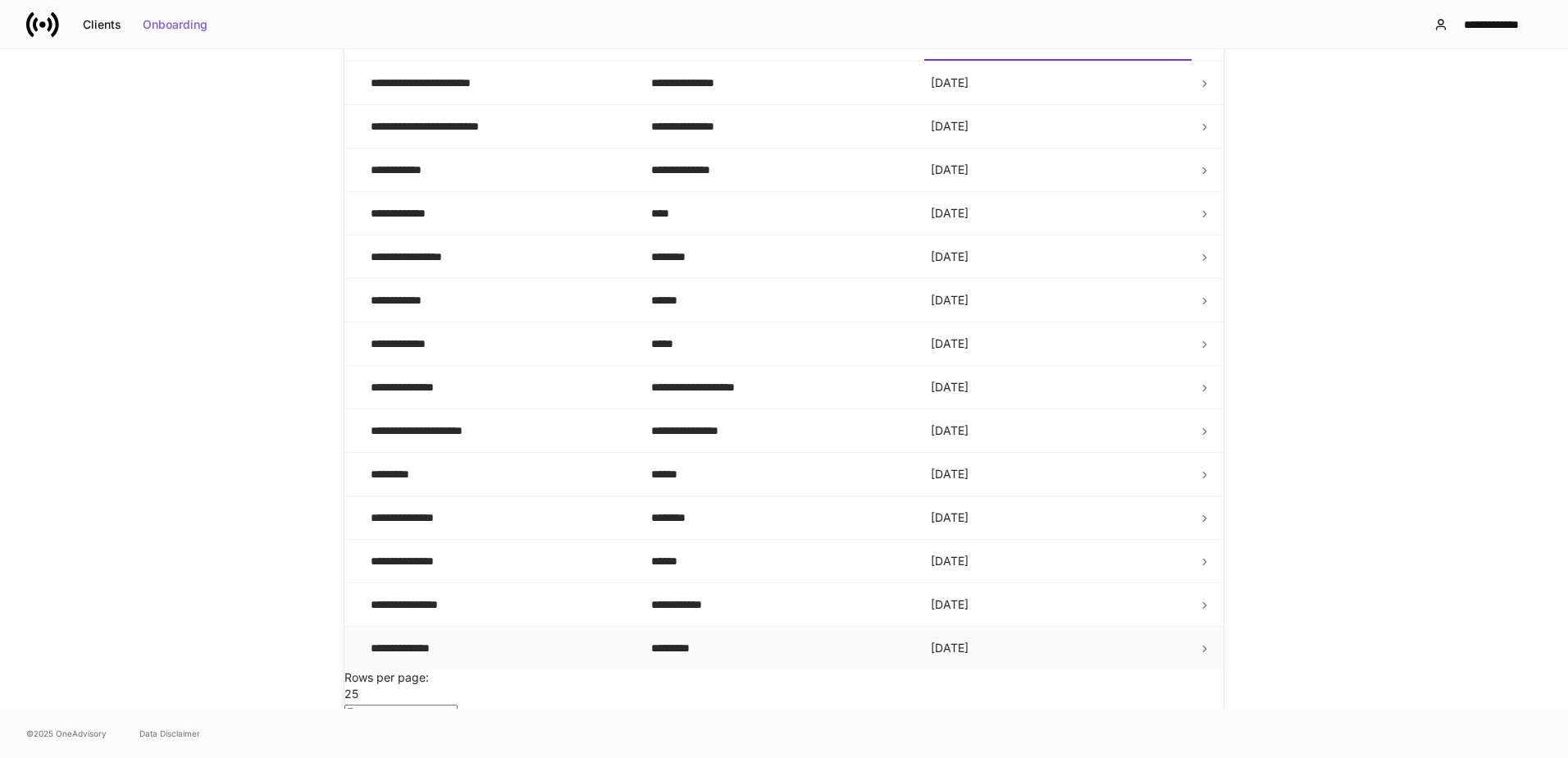
scroll to position [272, 0]
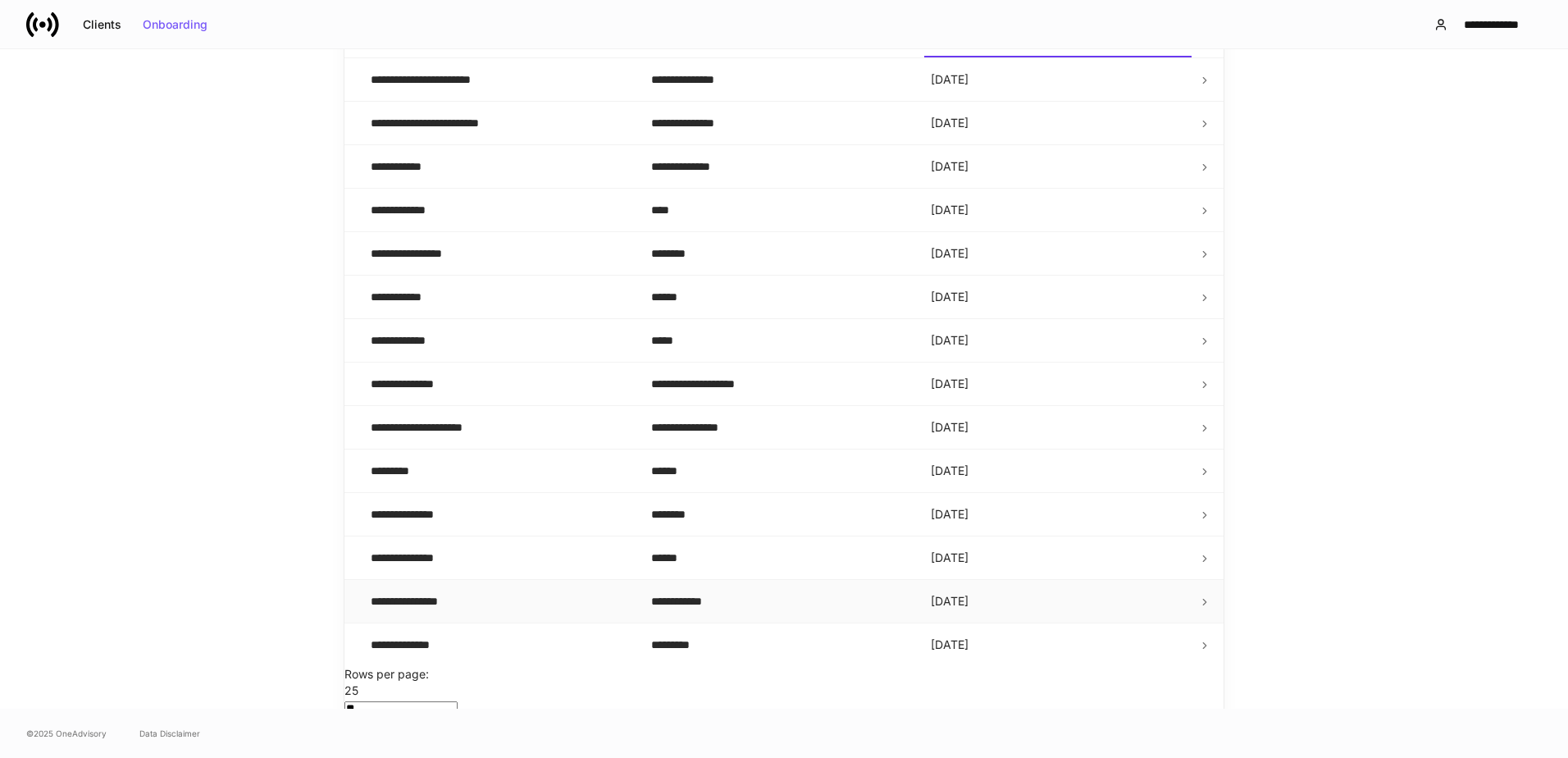
click at [434, 606] on div "**********" at bounding box center [415, 601] width 87 height 16
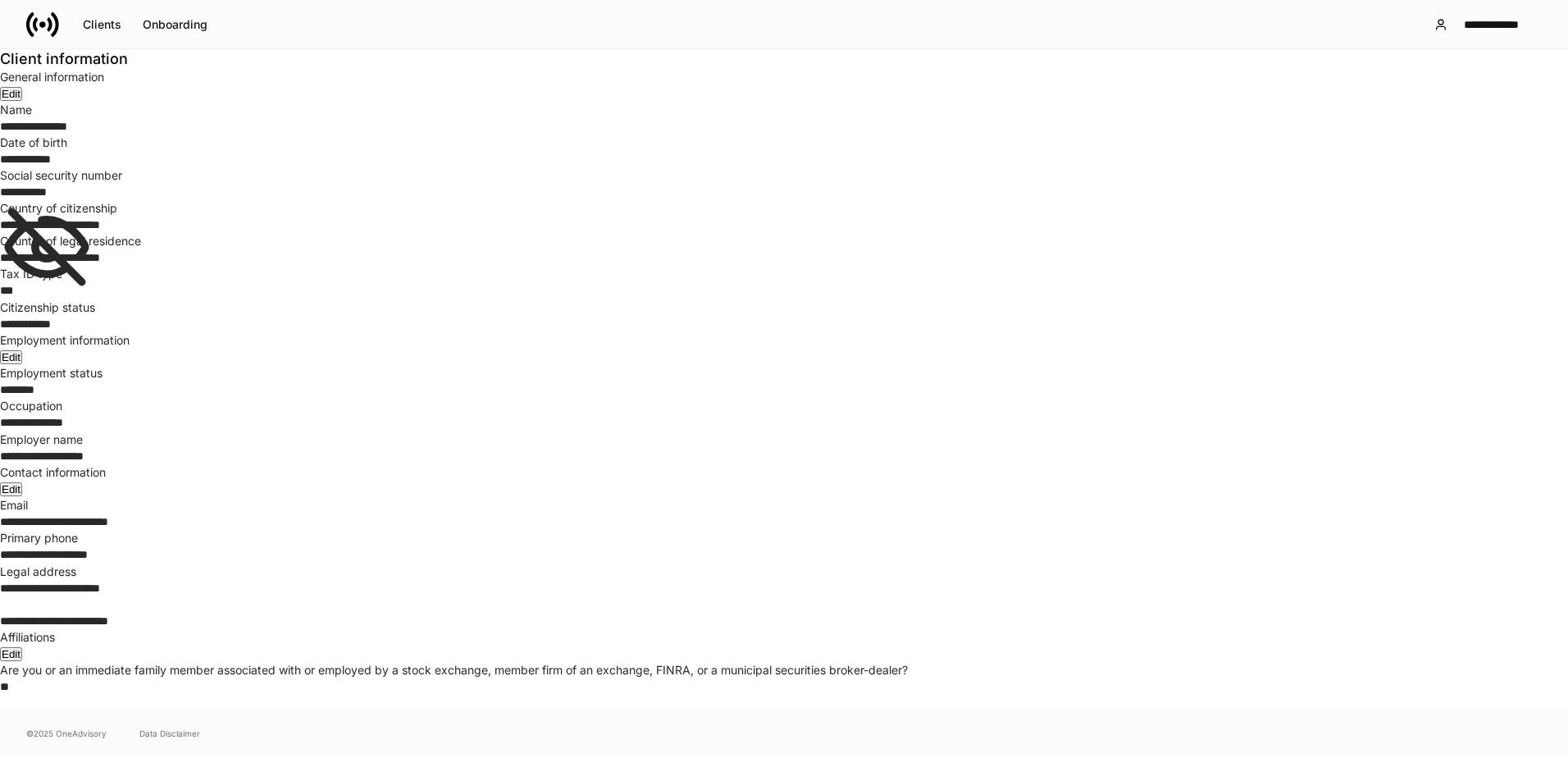
click at [97, 30] on div "Clients" at bounding box center [102, 25] width 38 height 12
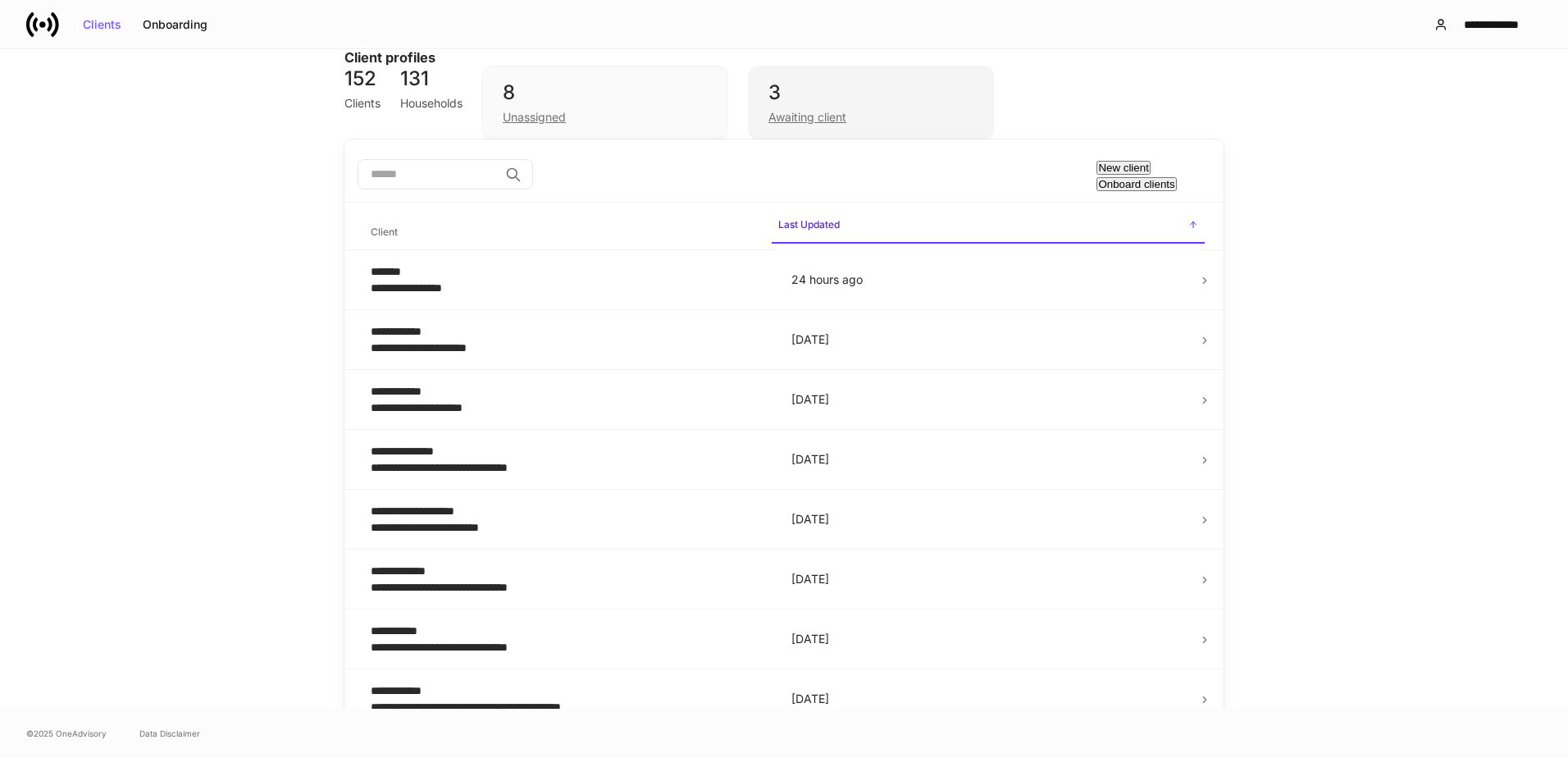
click at [973, 106] on div "3" at bounding box center [871, 93] width 205 height 26
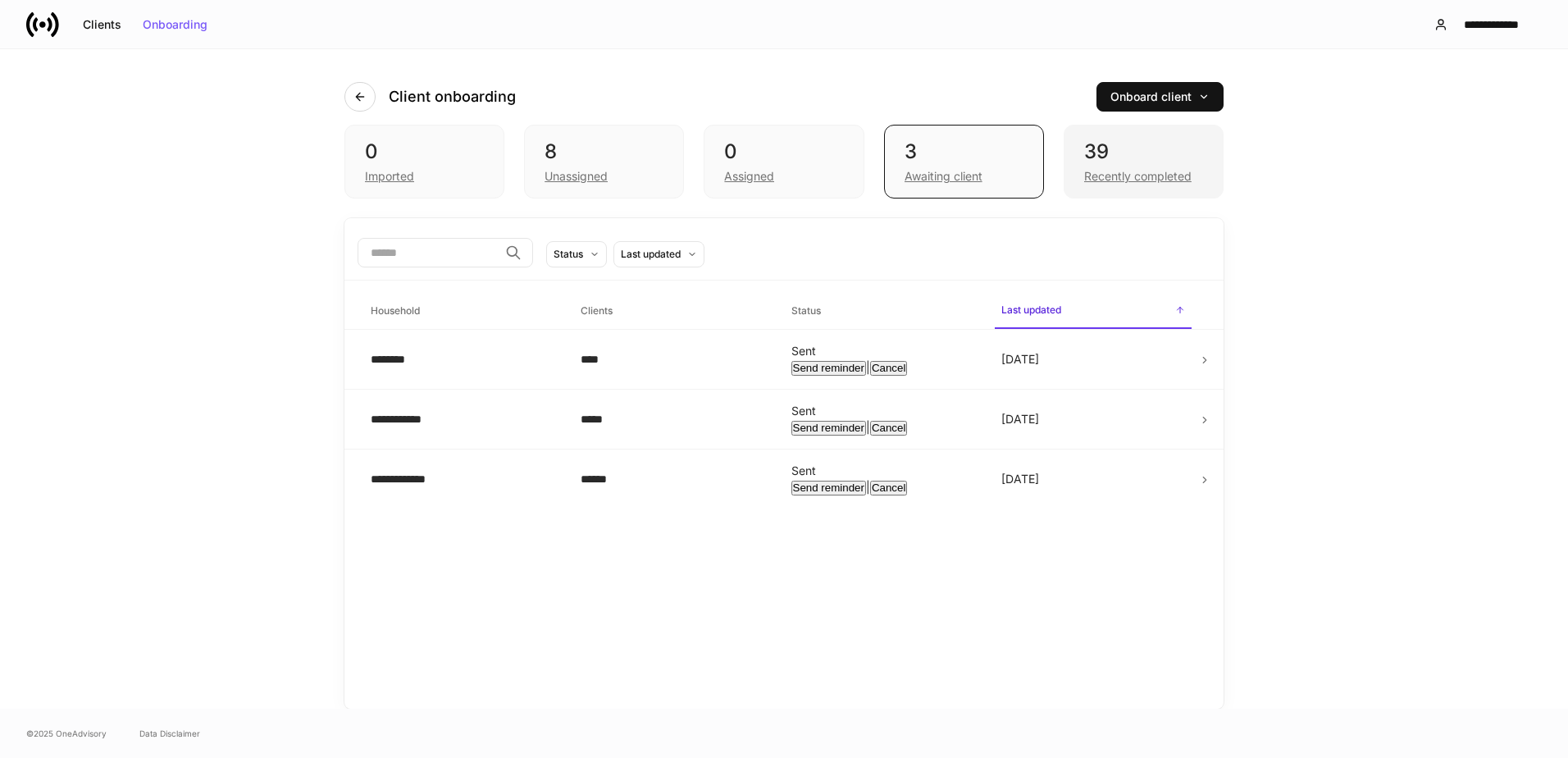
click at [1100, 179] on div "Recently completed" at bounding box center [1138, 176] width 108 height 16
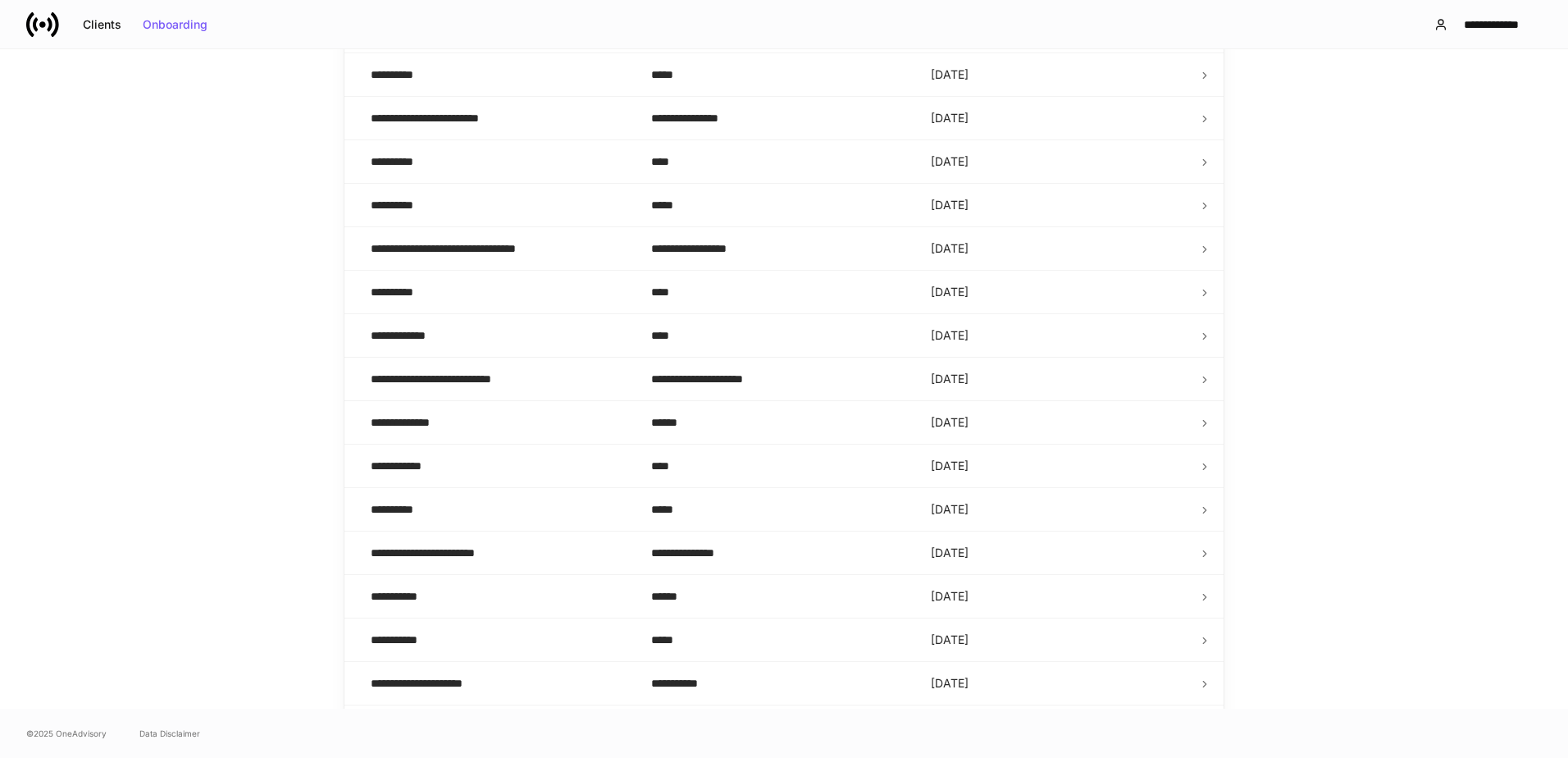
scroll to position [750, 0]
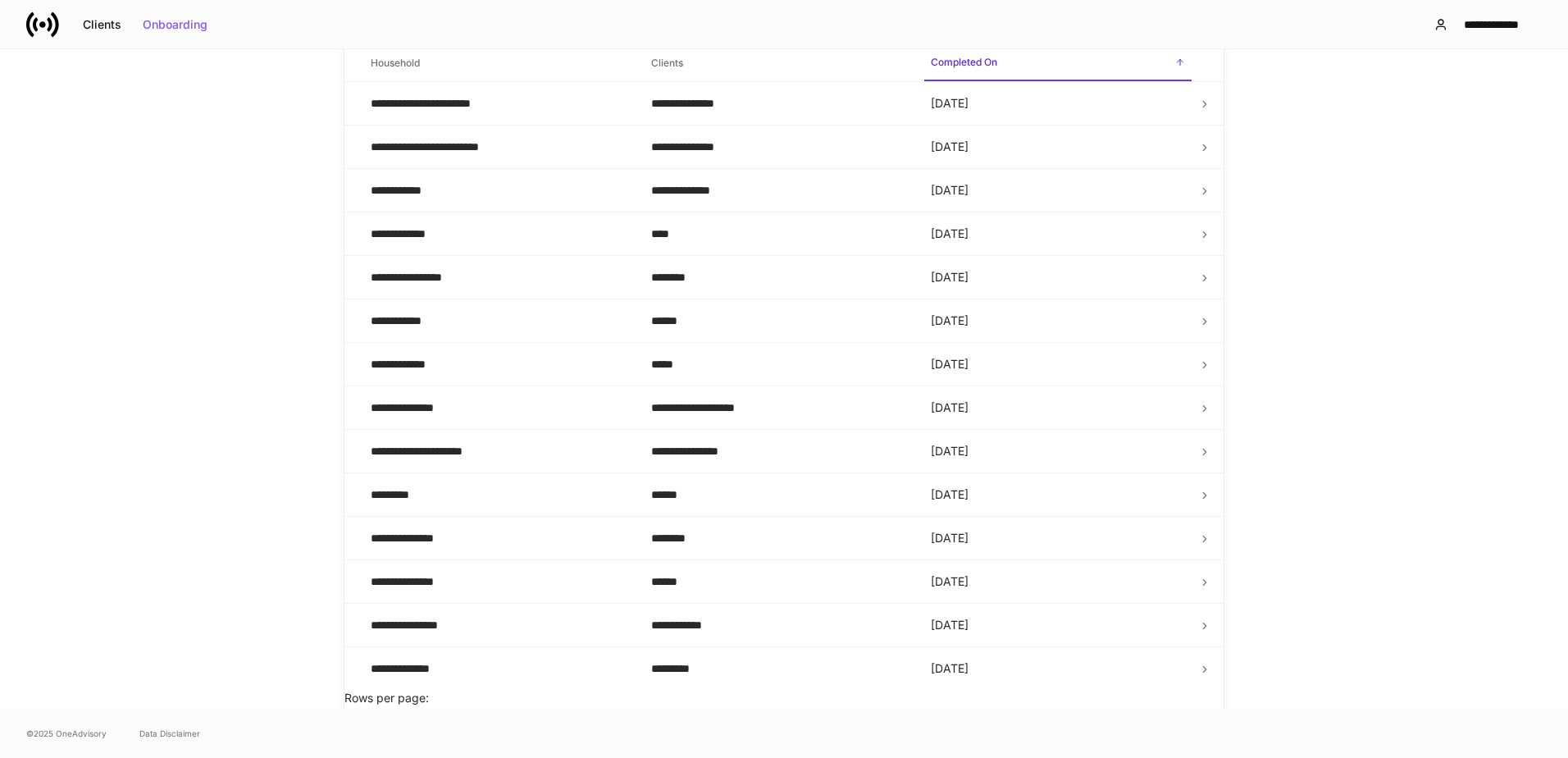
scroll to position [272, 0]
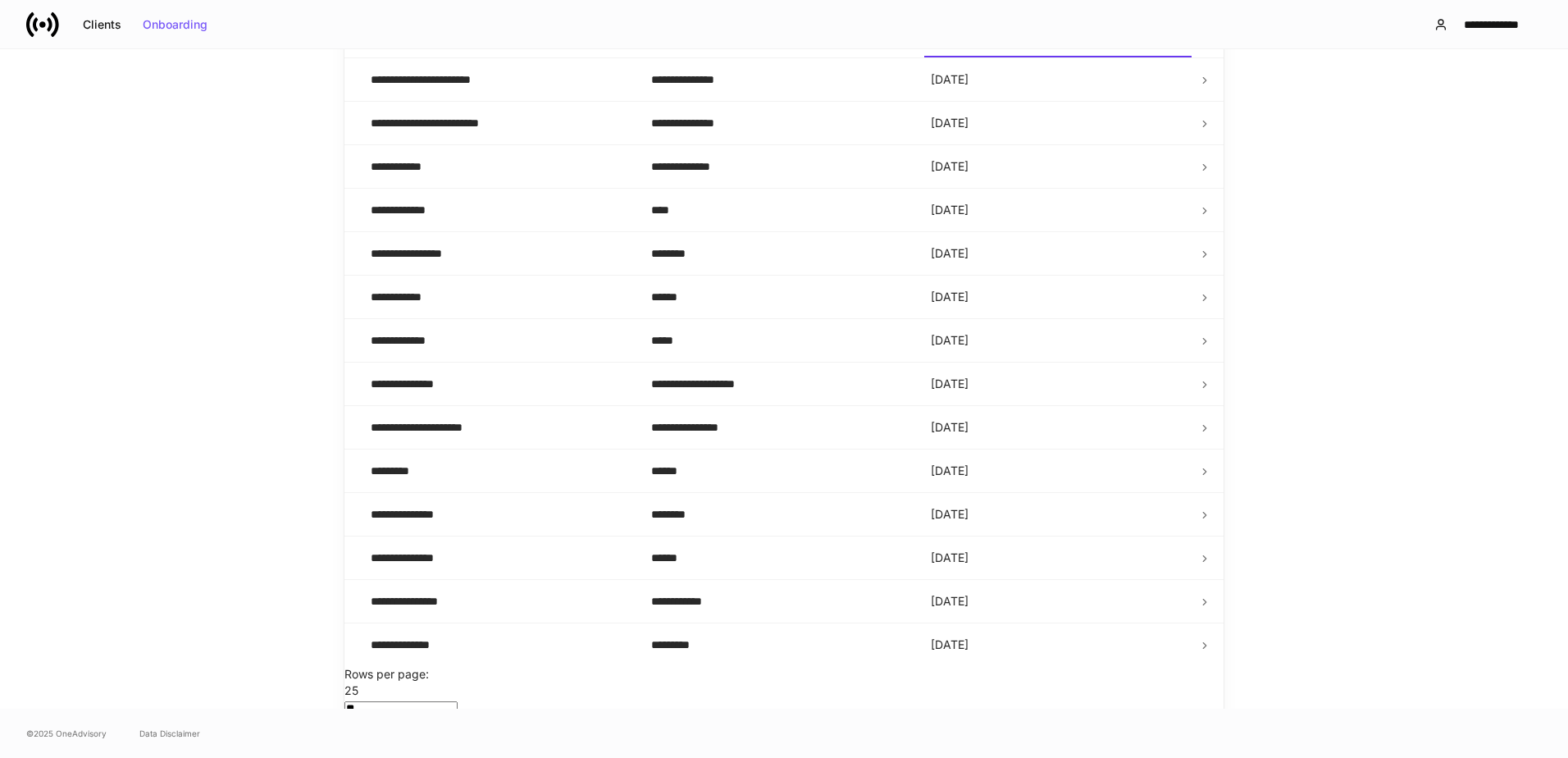
drag, startPoint x: 1161, startPoint y: 683, endPoint x: 1176, endPoint y: 685, distance: 15.1
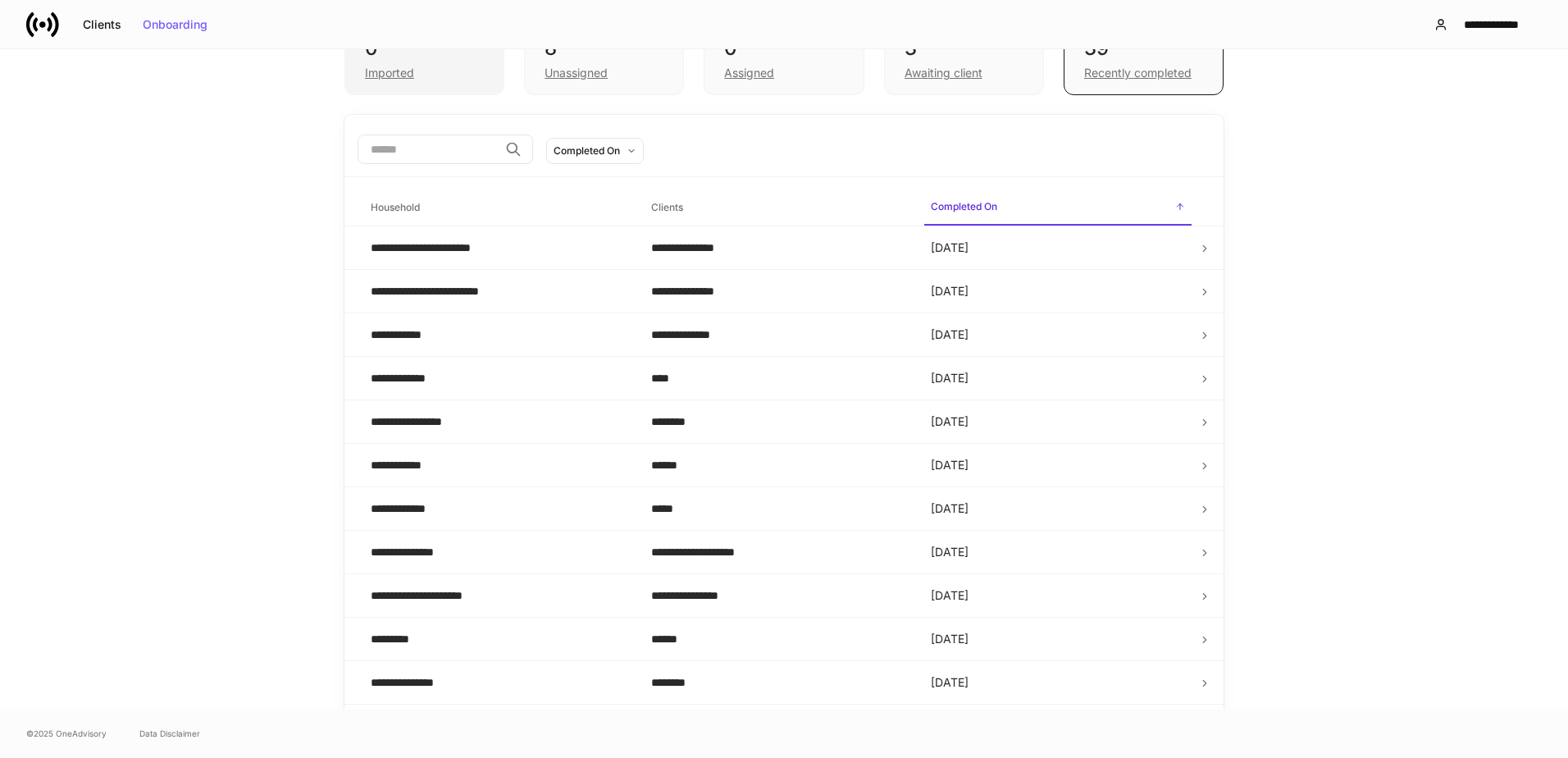
scroll to position [0, 0]
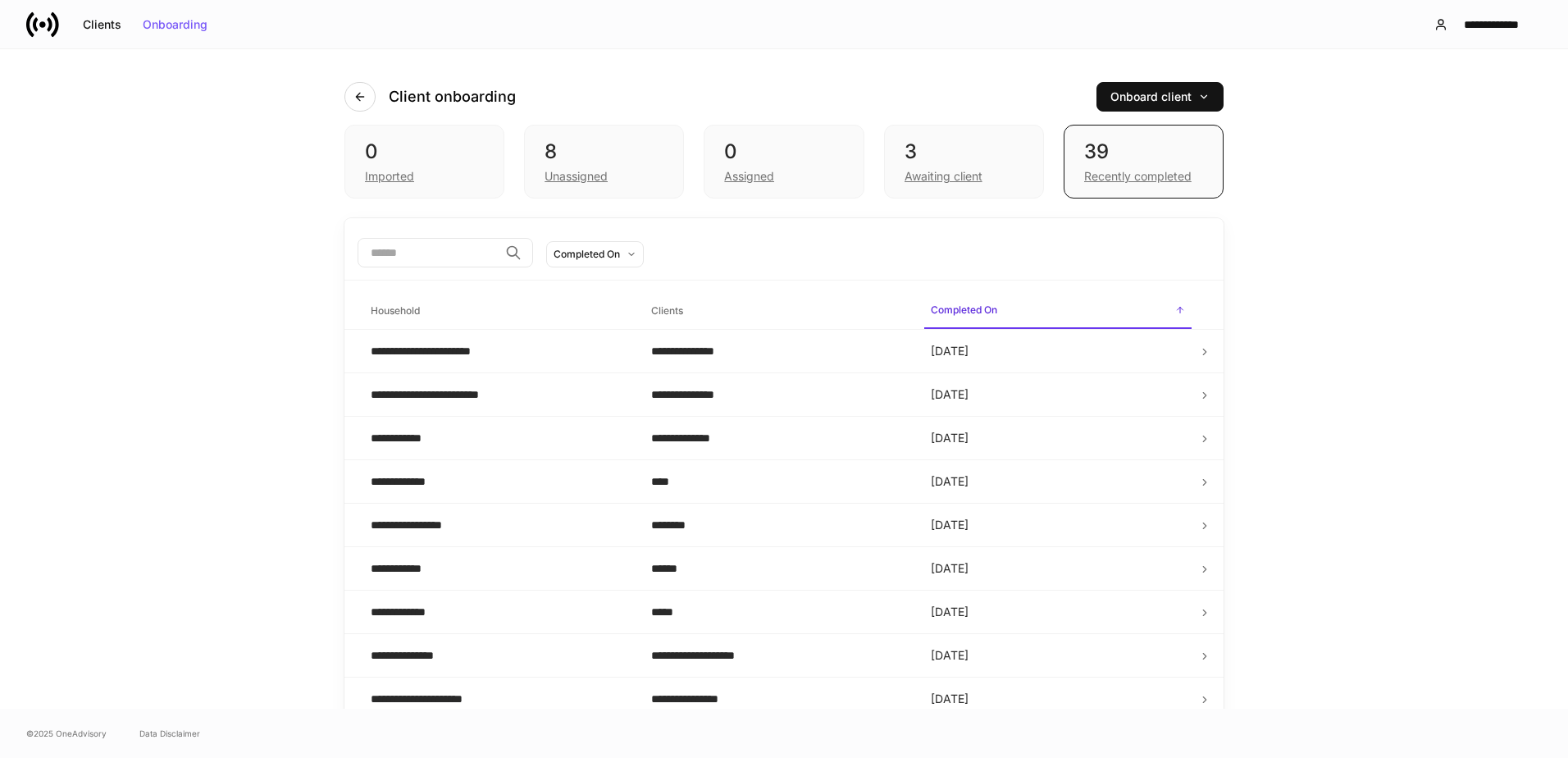
click at [415, 252] on input "search" at bounding box center [428, 252] width 141 height 30
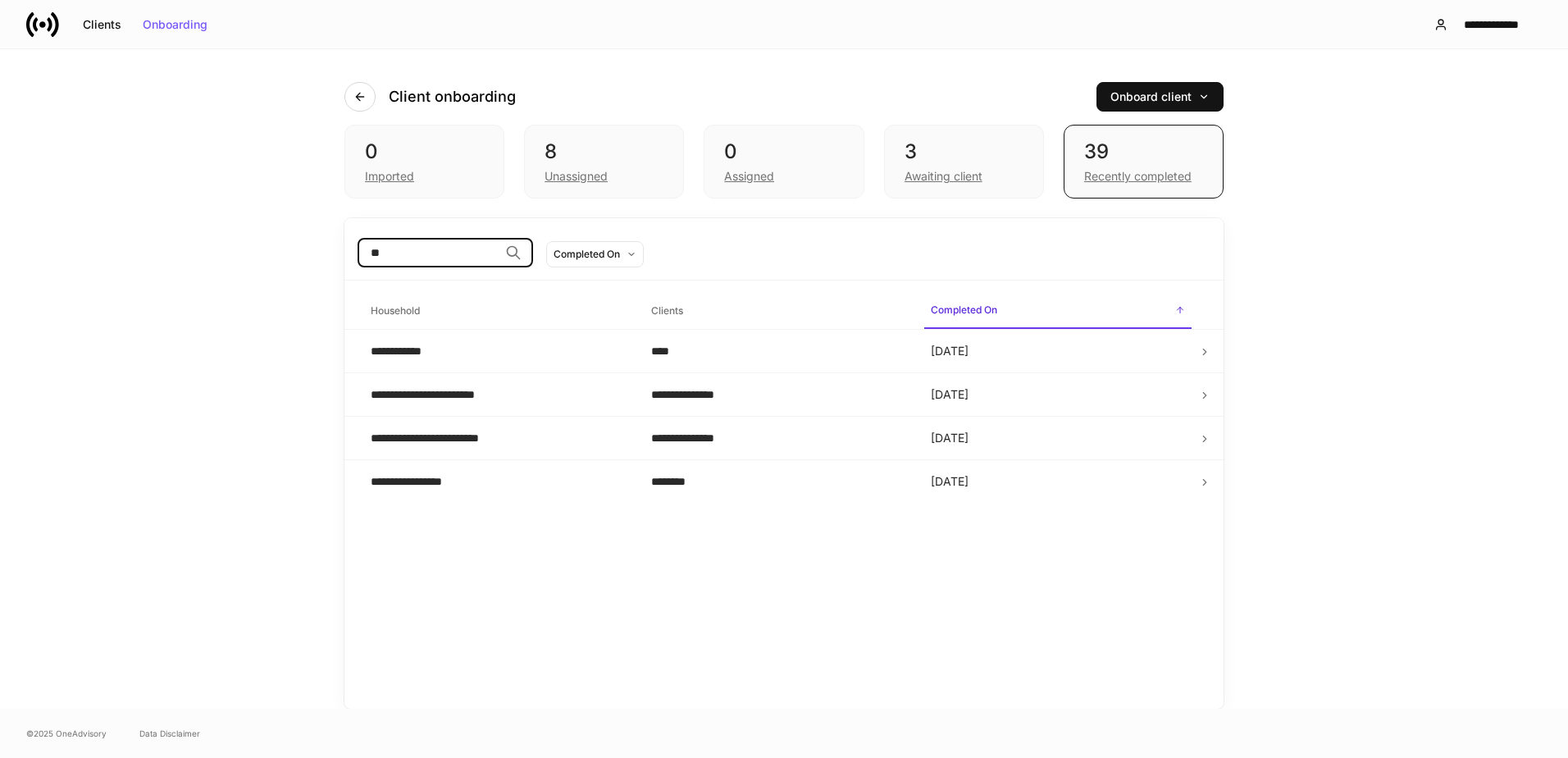
type input "*"
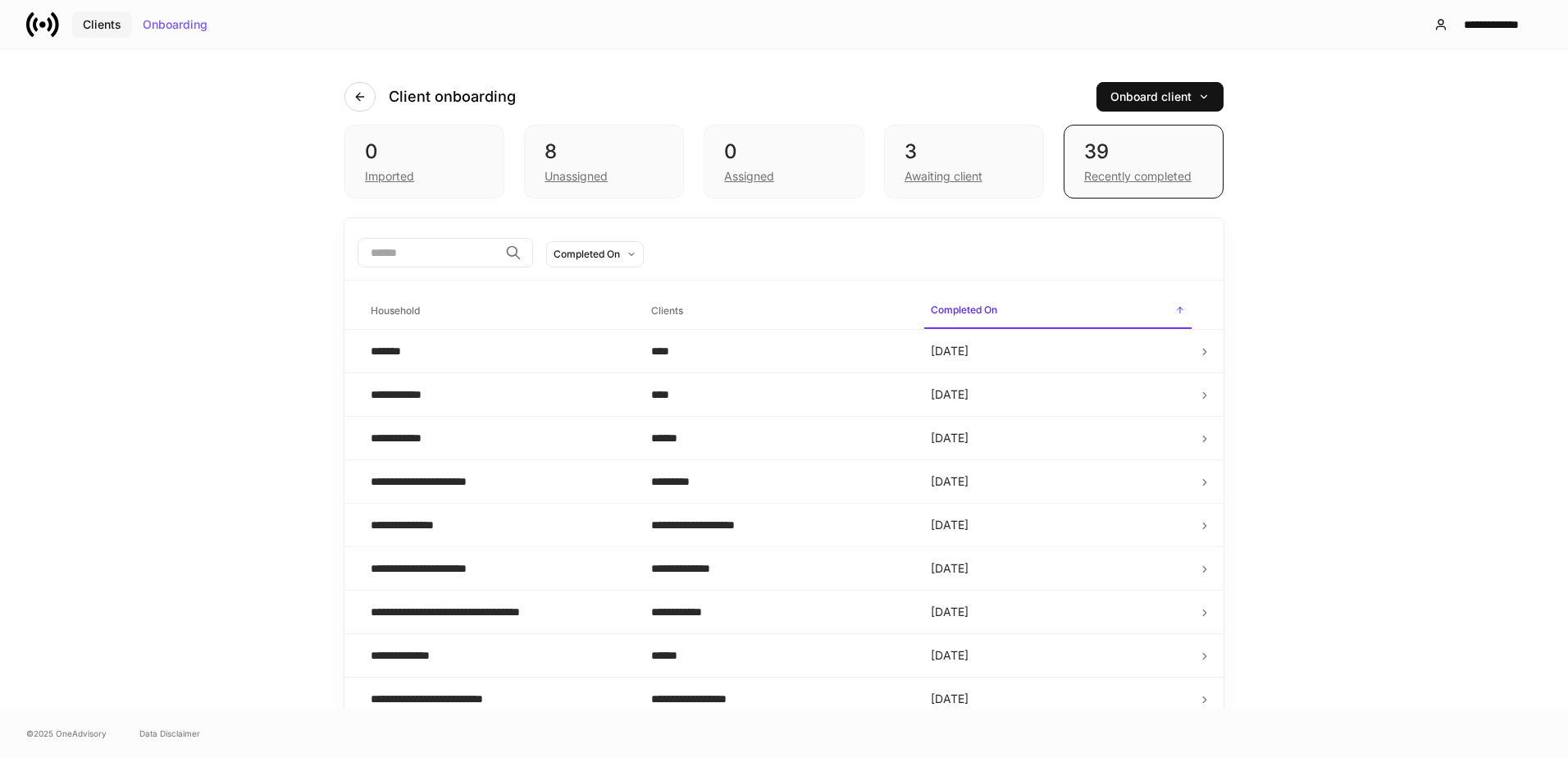
click at [111, 22] on div "Clients" at bounding box center [102, 25] width 38 height 12
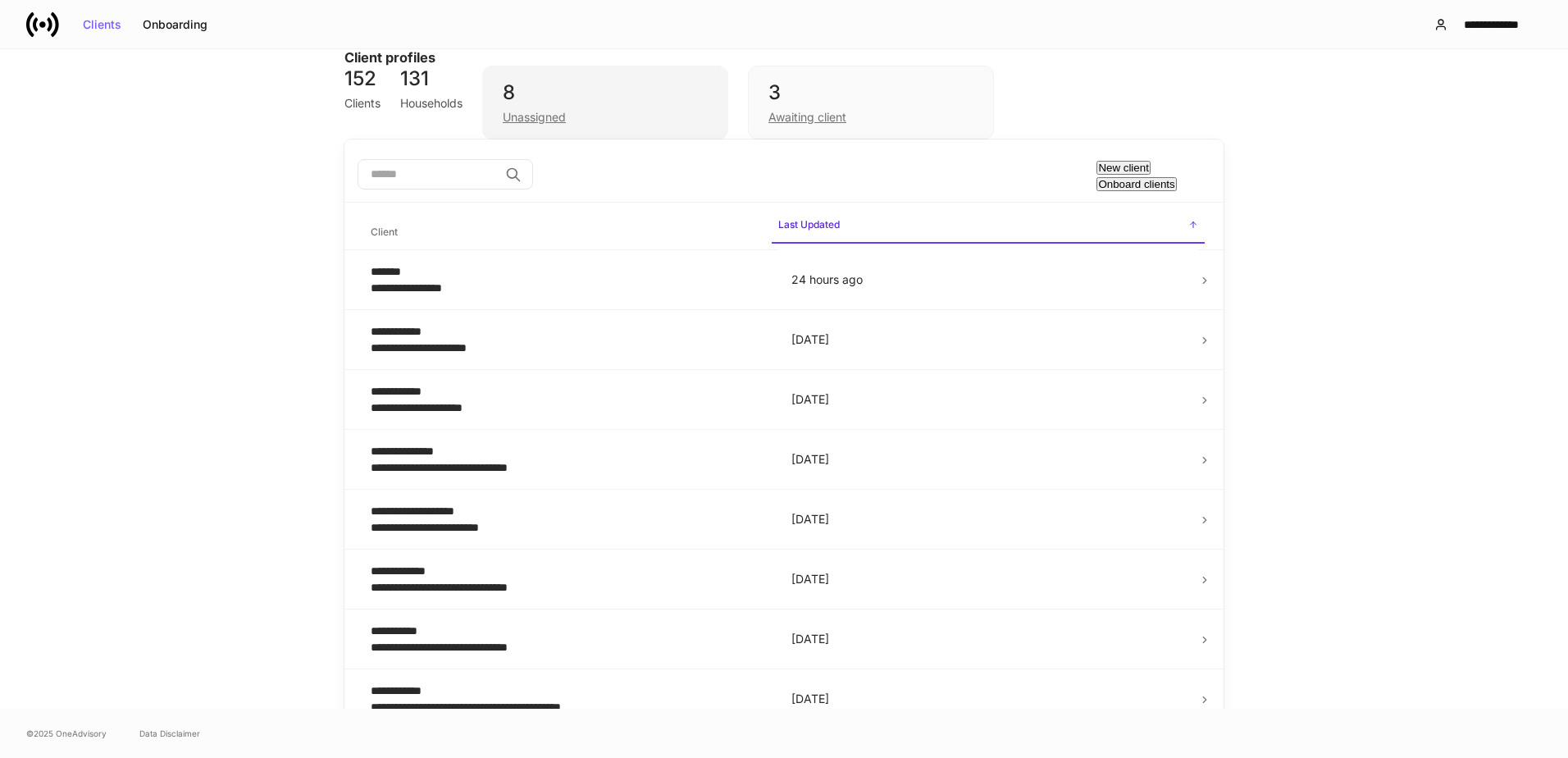
click at [708, 126] on div "Unassigned" at bounding box center [605, 116] width 205 height 20
